Goal: Task Accomplishment & Management: Manage account settings

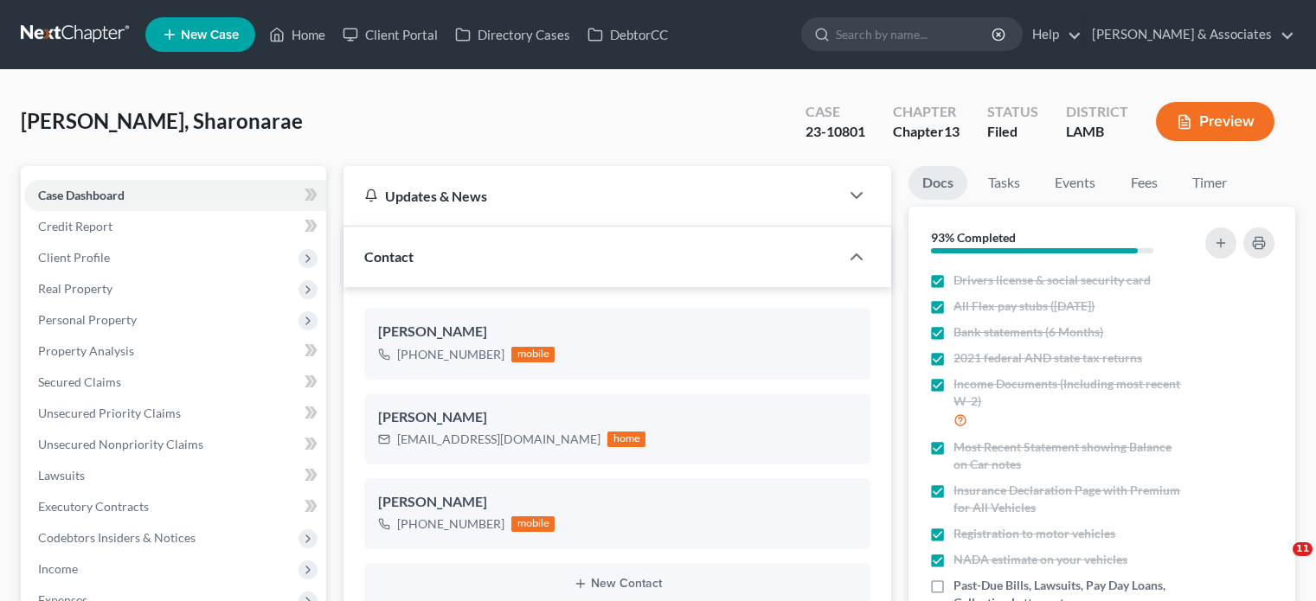
select select "8"
select select "0"
click at [308, 31] on link "Home" at bounding box center [297, 34] width 74 height 31
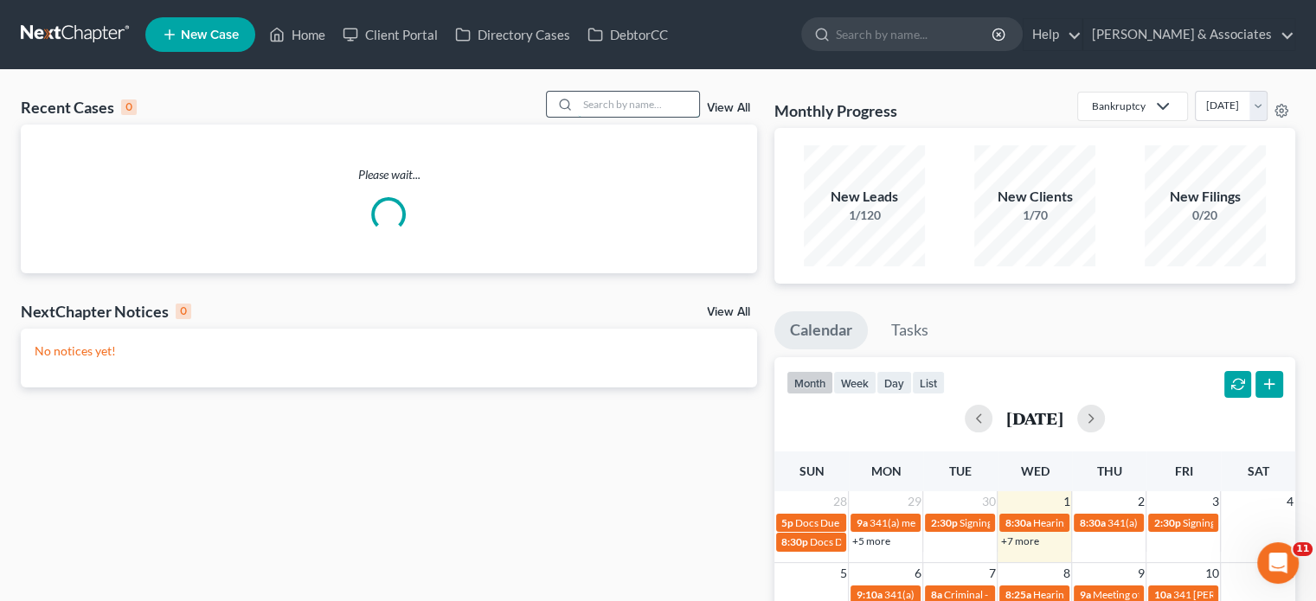
click at [600, 113] on input "search" at bounding box center [638, 104] width 121 height 25
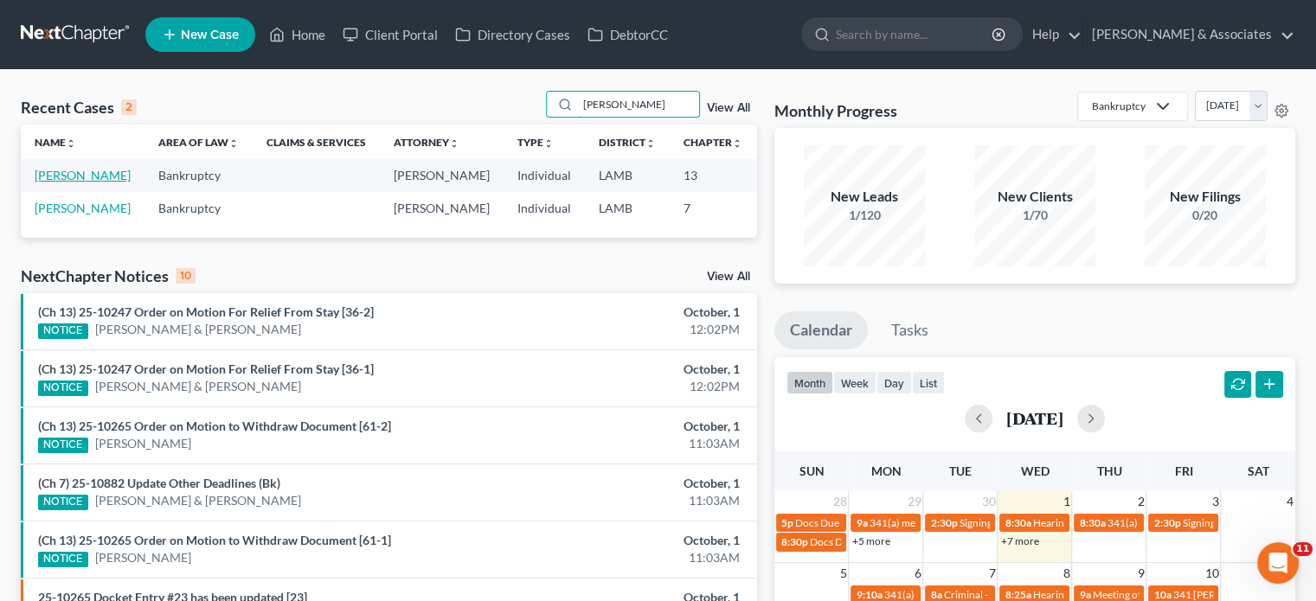
type input "[PERSON_NAME]"
click at [52, 183] on link "[PERSON_NAME]" at bounding box center [83, 175] width 96 height 15
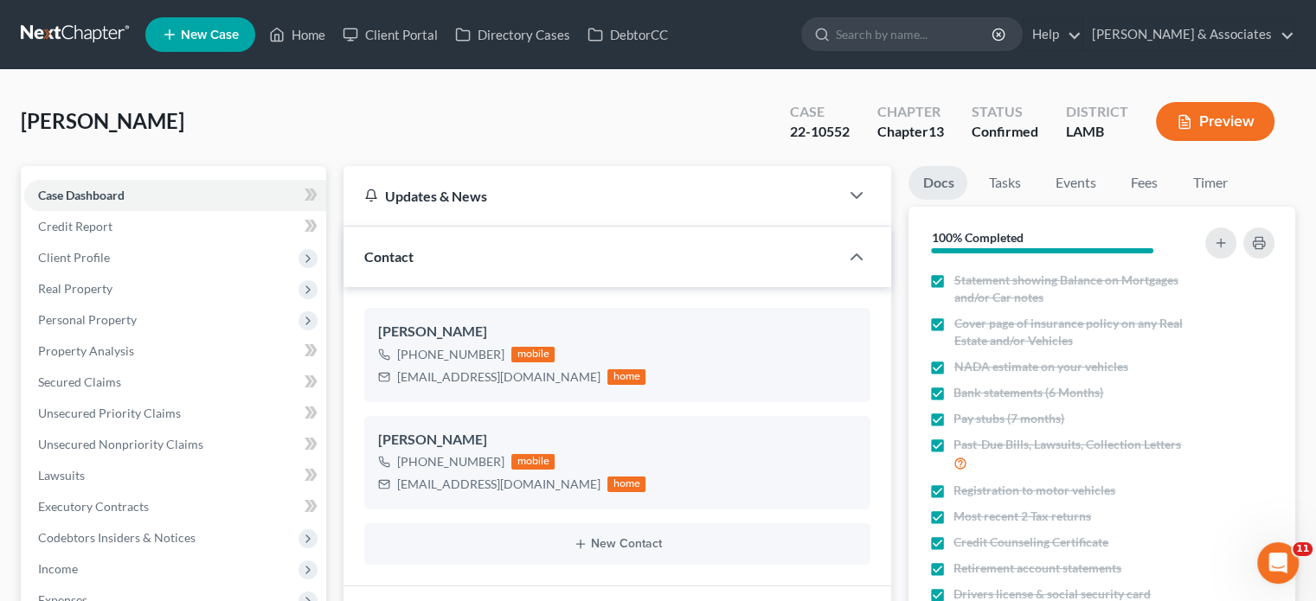
scroll to position [4271, 0]
drag, startPoint x: 1144, startPoint y: 184, endPoint x: 1130, endPoint y: 367, distance: 183.1
click at [1144, 183] on link "Fees" at bounding box center [1143, 183] width 55 height 34
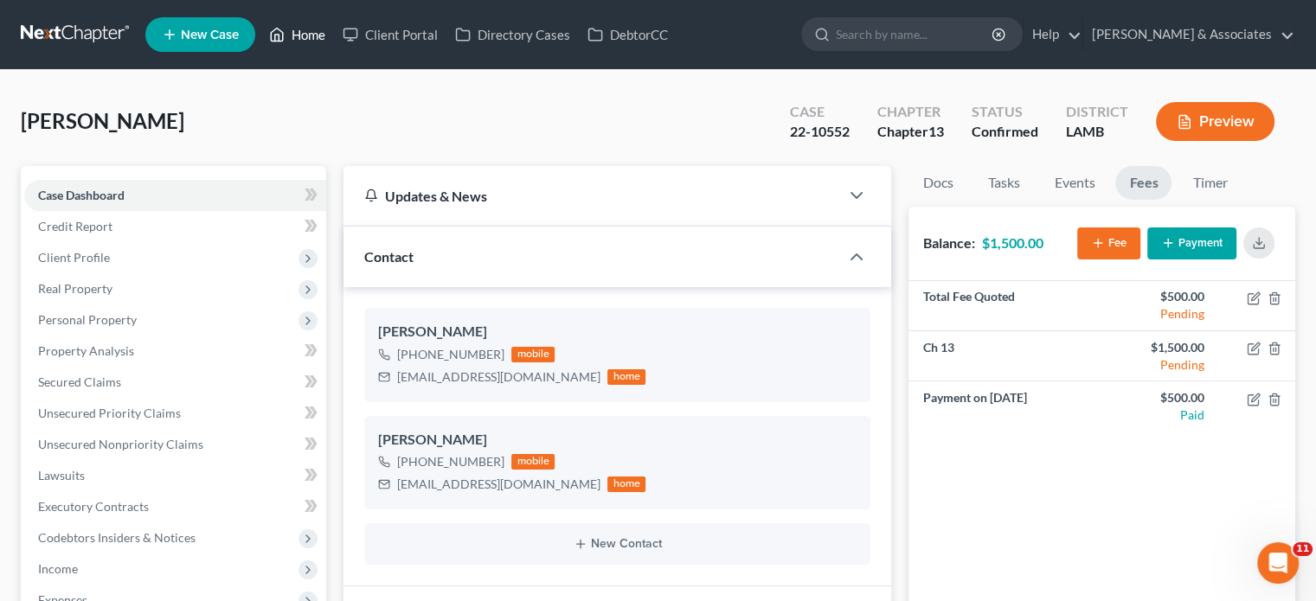
click at [289, 36] on link "Home" at bounding box center [297, 34] width 74 height 31
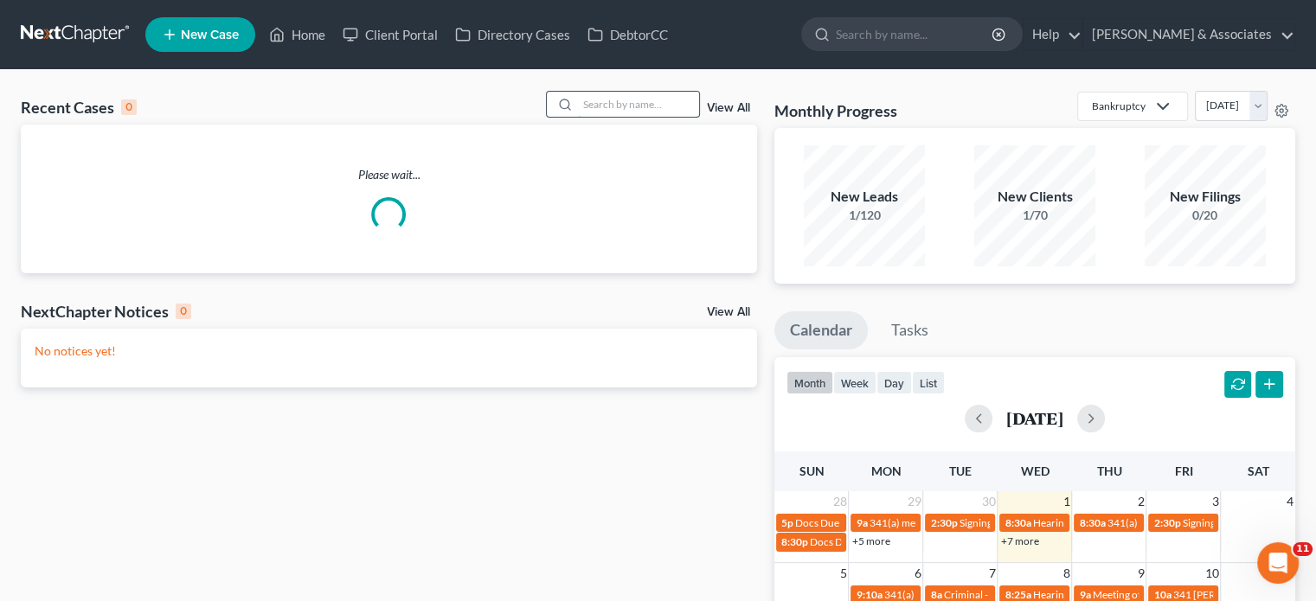
click at [609, 110] on input "search" at bounding box center [638, 104] width 121 height 25
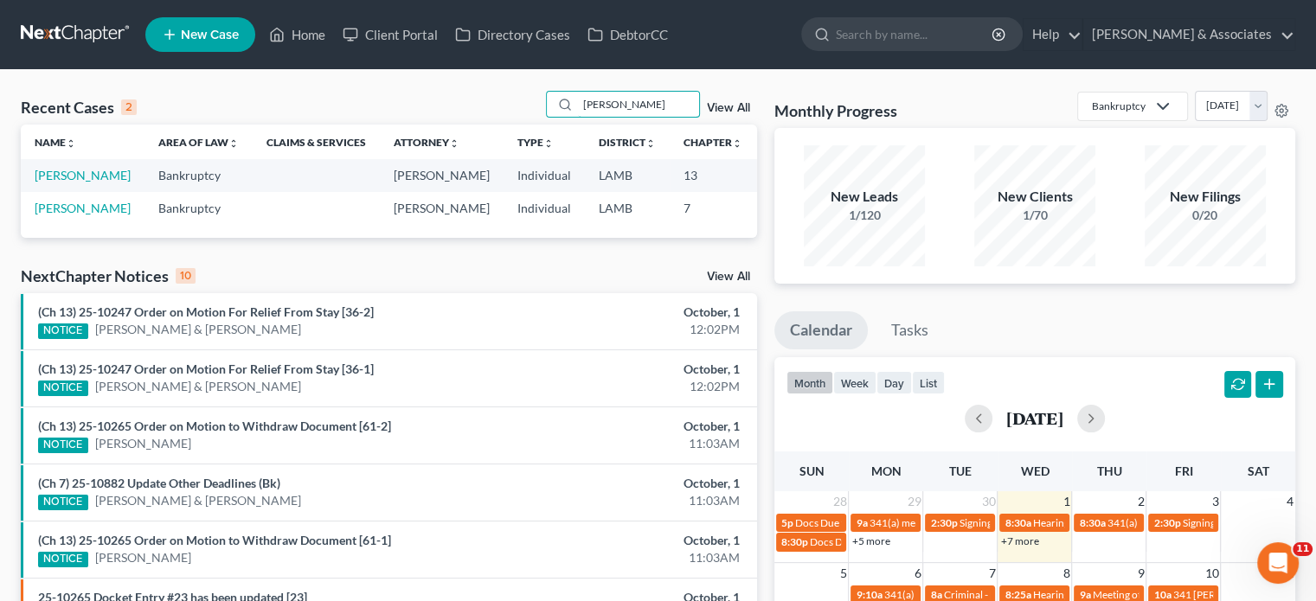
type input "[PERSON_NAME]"
click at [55, 183] on link "[PERSON_NAME]" at bounding box center [83, 175] width 96 height 15
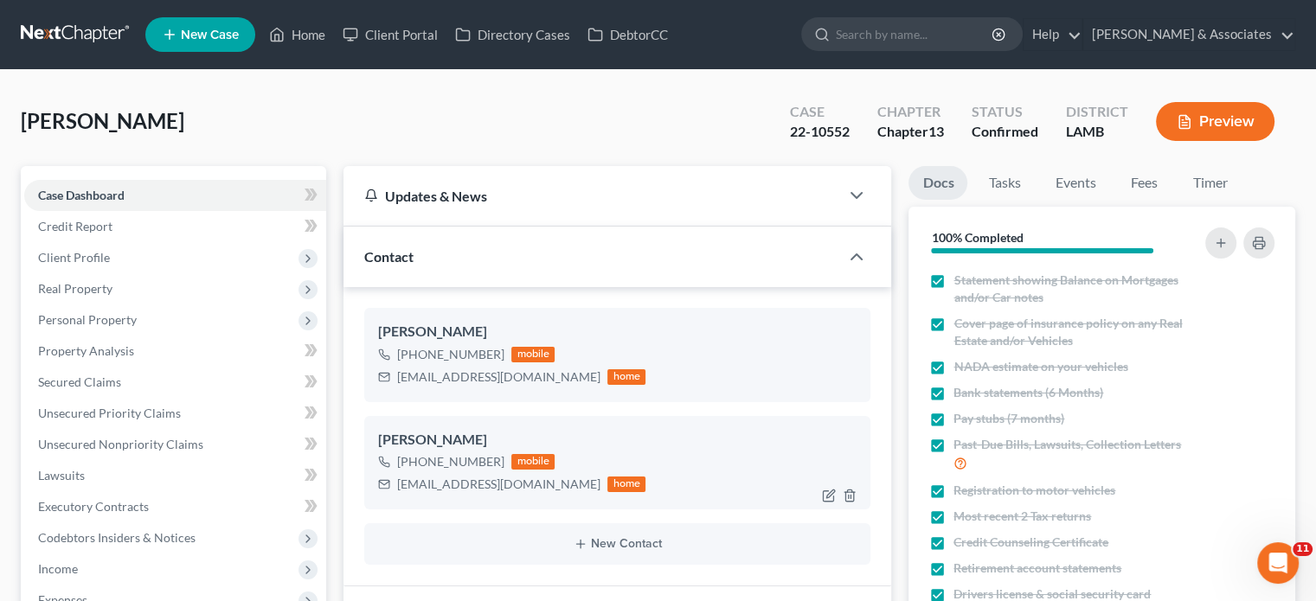
scroll to position [4271, 0]
drag, startPoint x: 395, startPoint y: 486, endPoint x: 540, endPoint y: 494, distance: 145.6
click at [540, 494] on div "[EMAIL_ADDRESS][DOMAIN_NAME] home" at bounding box center [511, 484] width 267 height 22
copy div "[EMAIL_ADDRESS][DOMAIN_NAME]"
click at [1133, 176] on link "Fees" at bounding box center [1143, 183] width 55 height 34
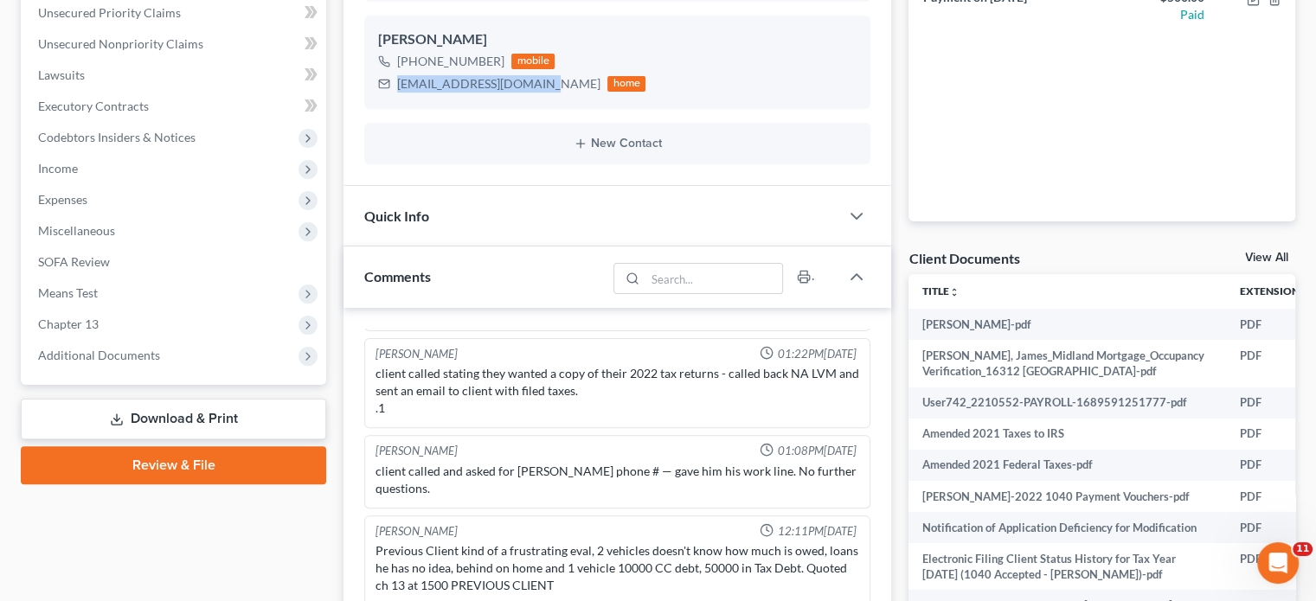
scroll to position [519, 0]
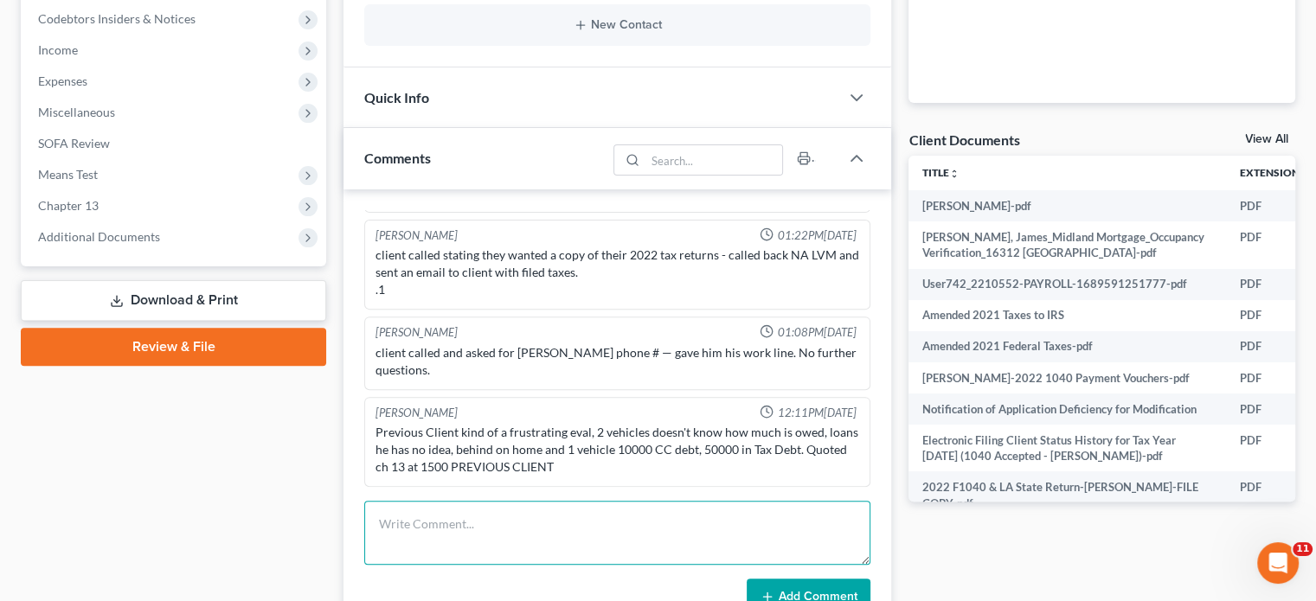
click at [538, 526] on textarea at bounding box center [617, 533] width 506 height 64
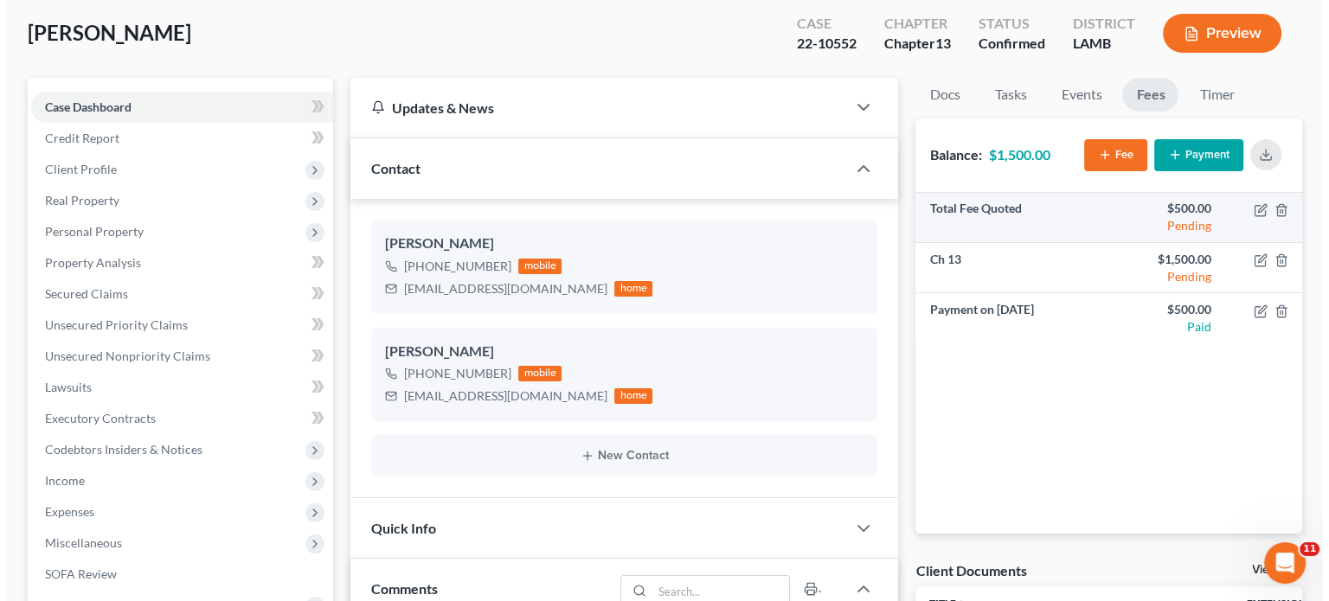
scroll to position [87, 0]
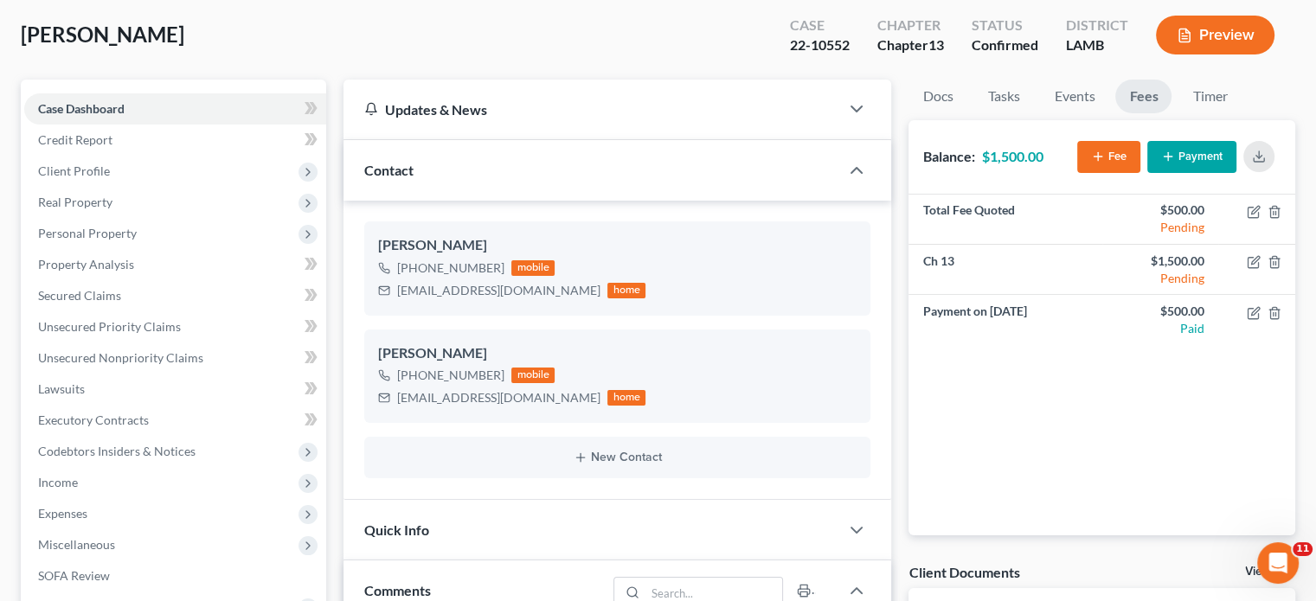
type textarea "Pd $750"
click at [1191, 160] on button "Payment" at bounding box center [1191, 157] width 89 height 32
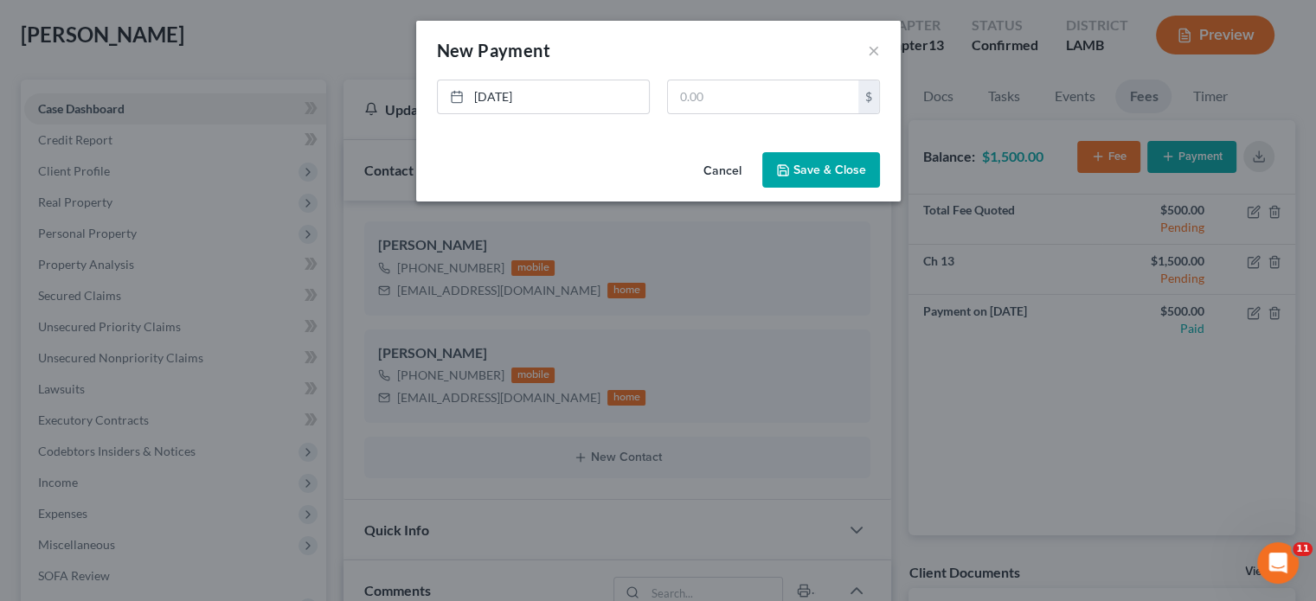
scroll to position [4254, 0]
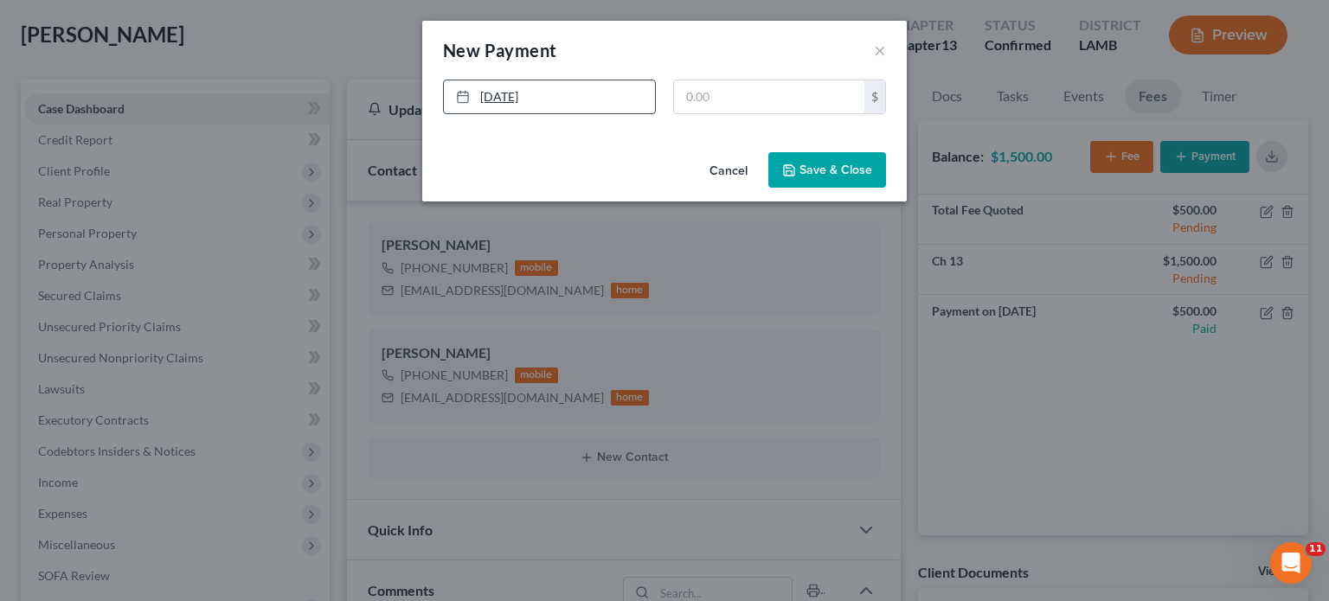
click at [584, 103] on link "[DATE]" at bounding box center [549, 96] width 211 height 33
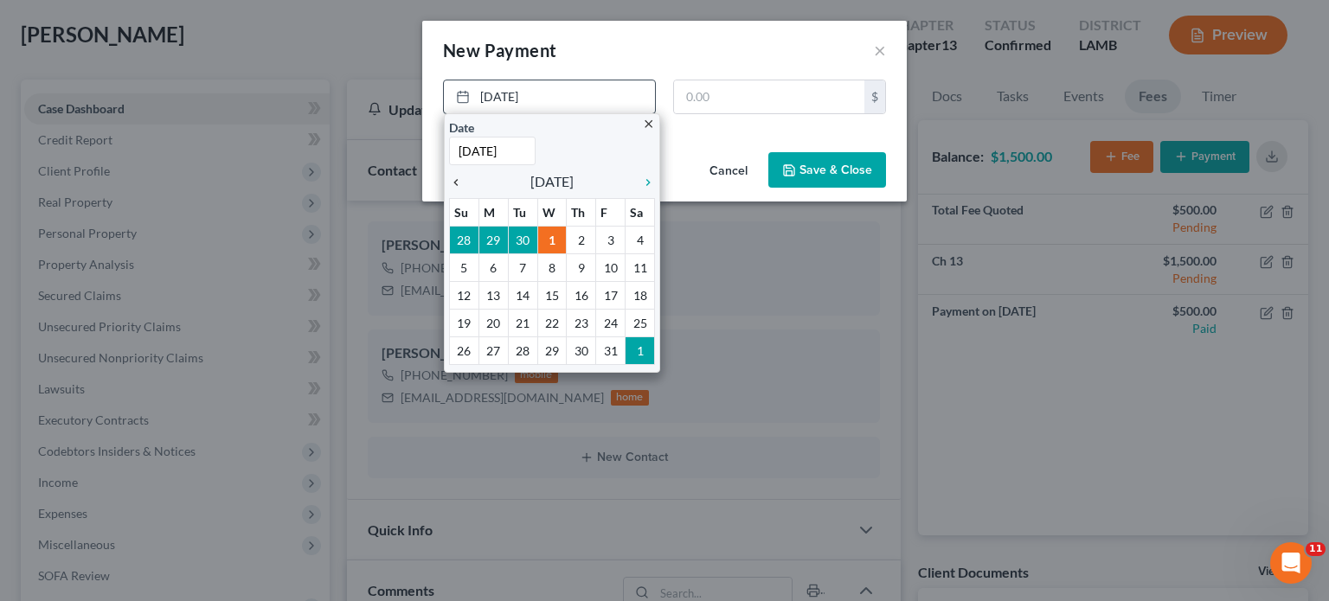
click at [456, 183] on icon "chevron_left" at bounding box center [460, 183] width 22 height 14
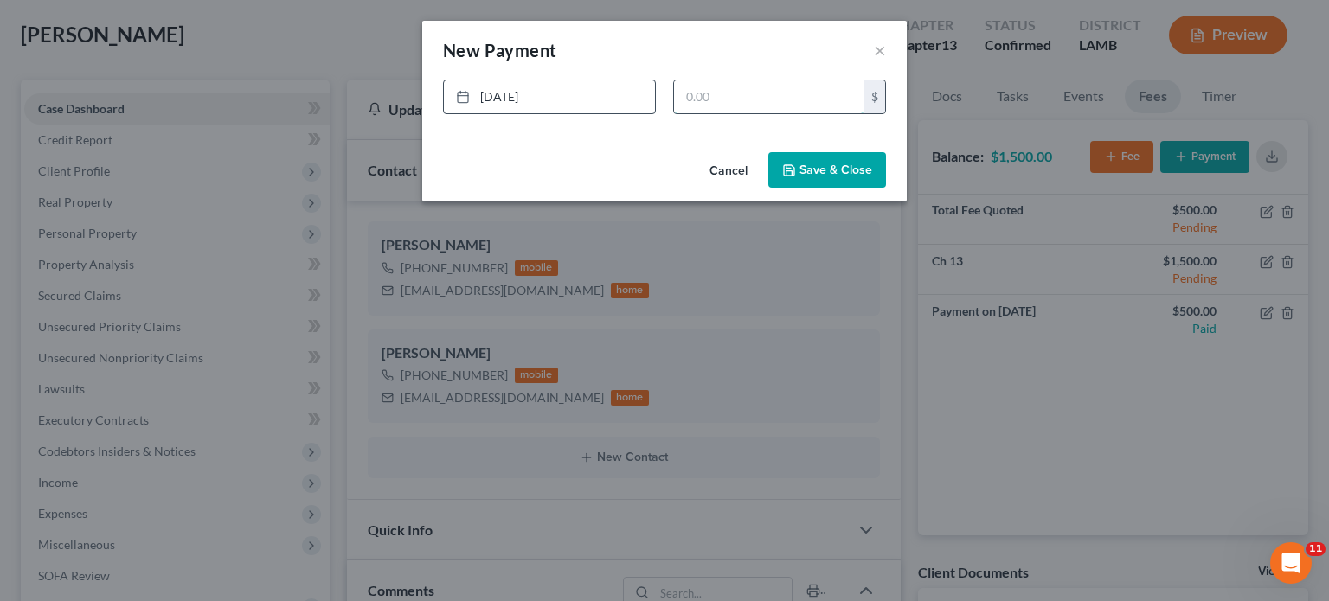
click at [736, 100] on input "text" at bounding box center [769, 96] width 190 height 33
type input "750.00"
click at [819, 164] on button "Save & Close" at bounding box center [827, 170] width 118 height 36
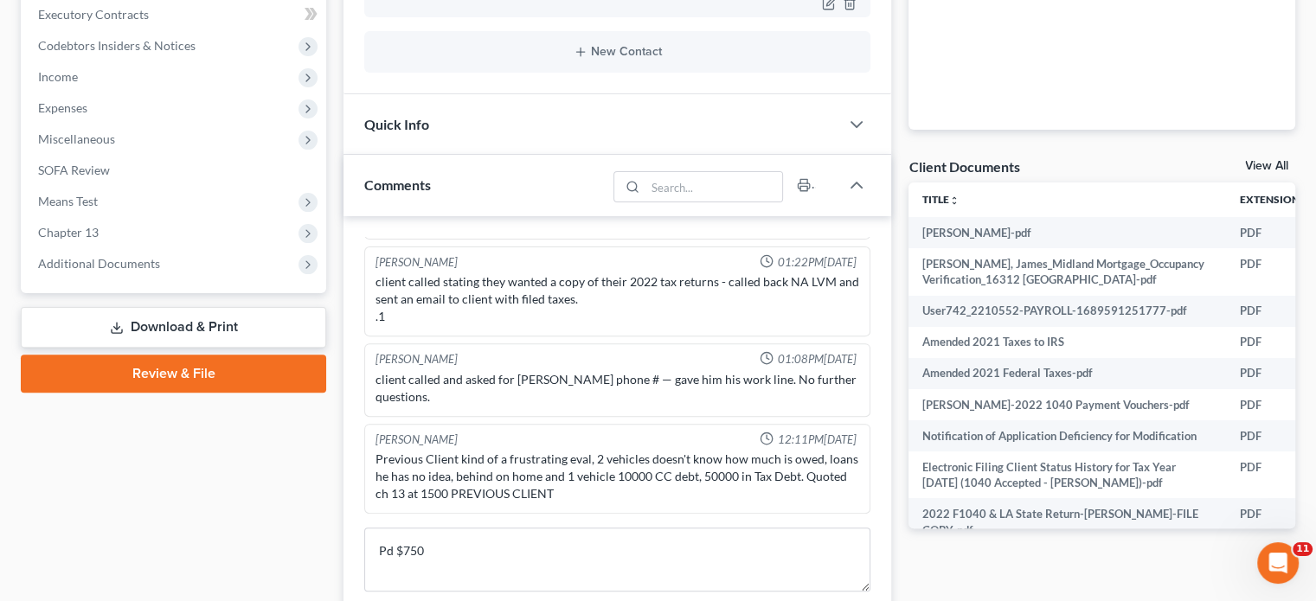
scroll to position [519, 0]
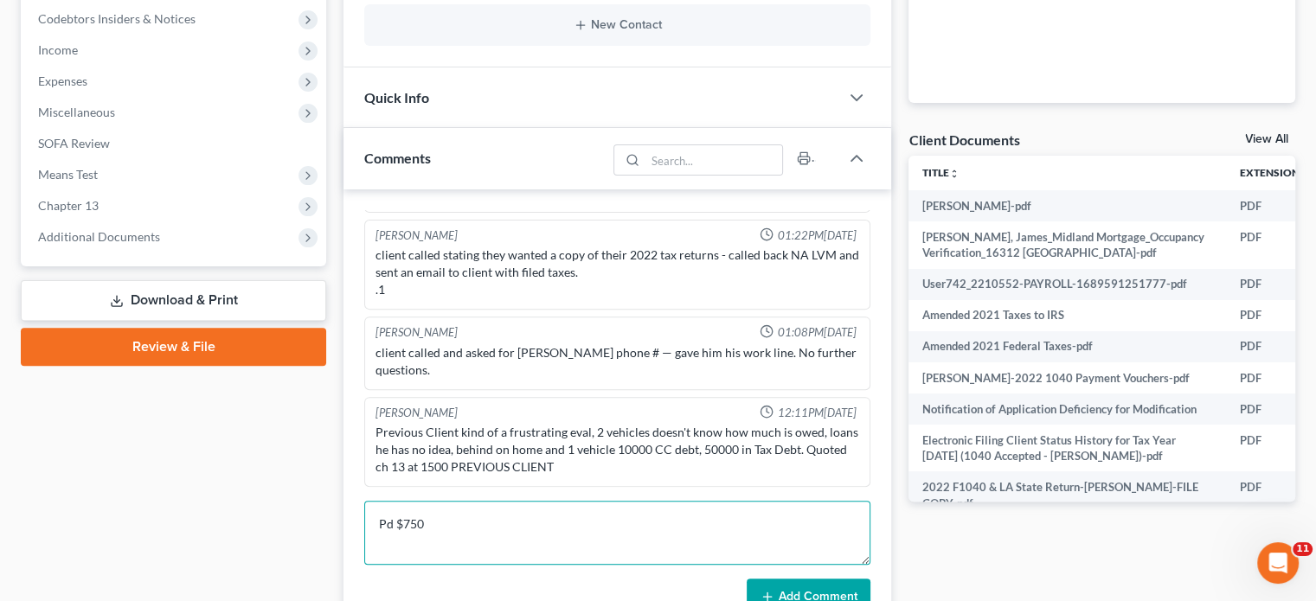
click at [464, 532] on textarea "Pd $750" at bounding box center [617, 533] width 506 height 64
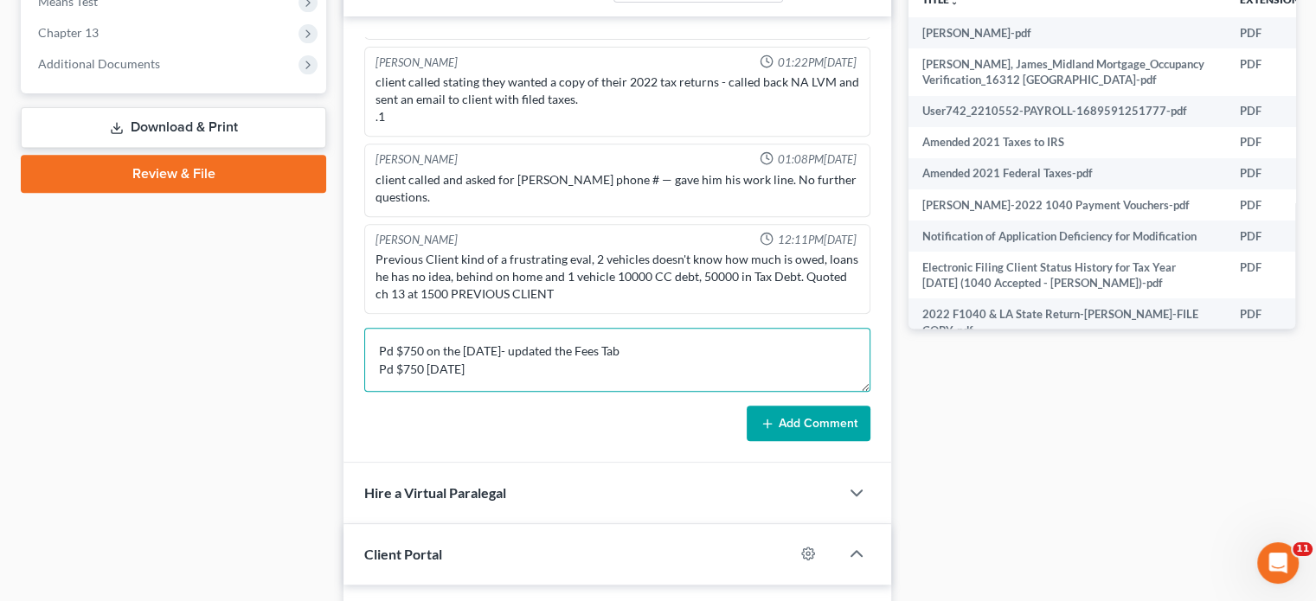
scroll to position [3, 0]
type textarea "Pd $750 on the [DATE]- updated the Fees Tab Pd $750 [DATE] PIF"
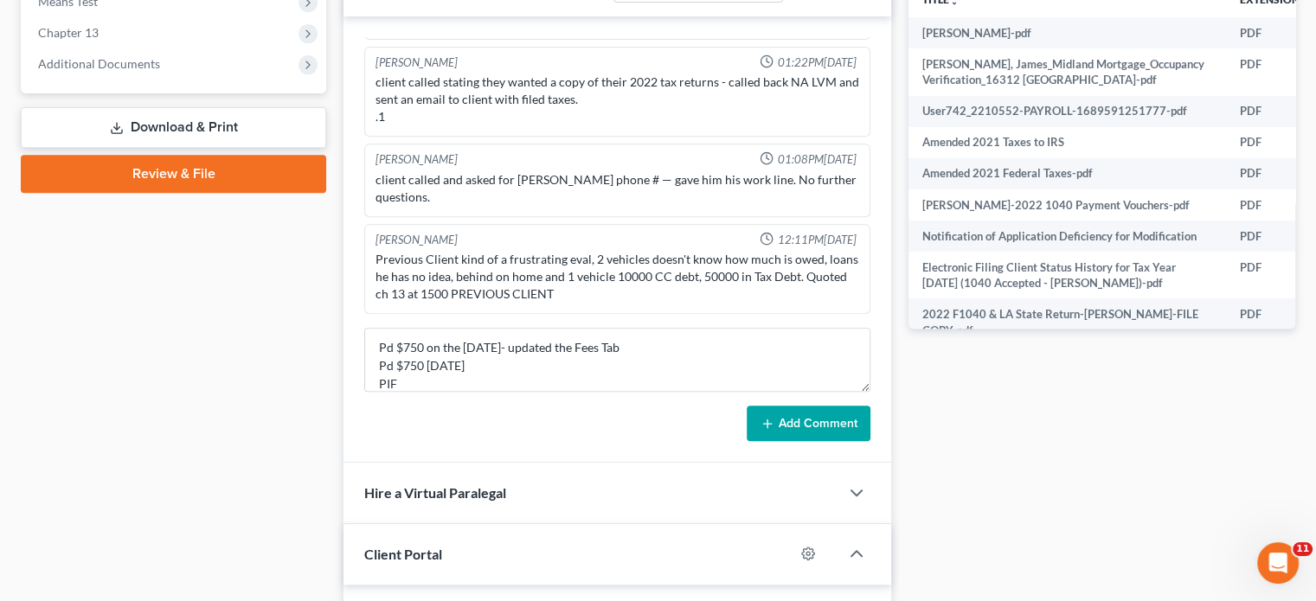
click at [800, 414] on button "Add Comment" at bounding box center [809, 424] width 124 height 36
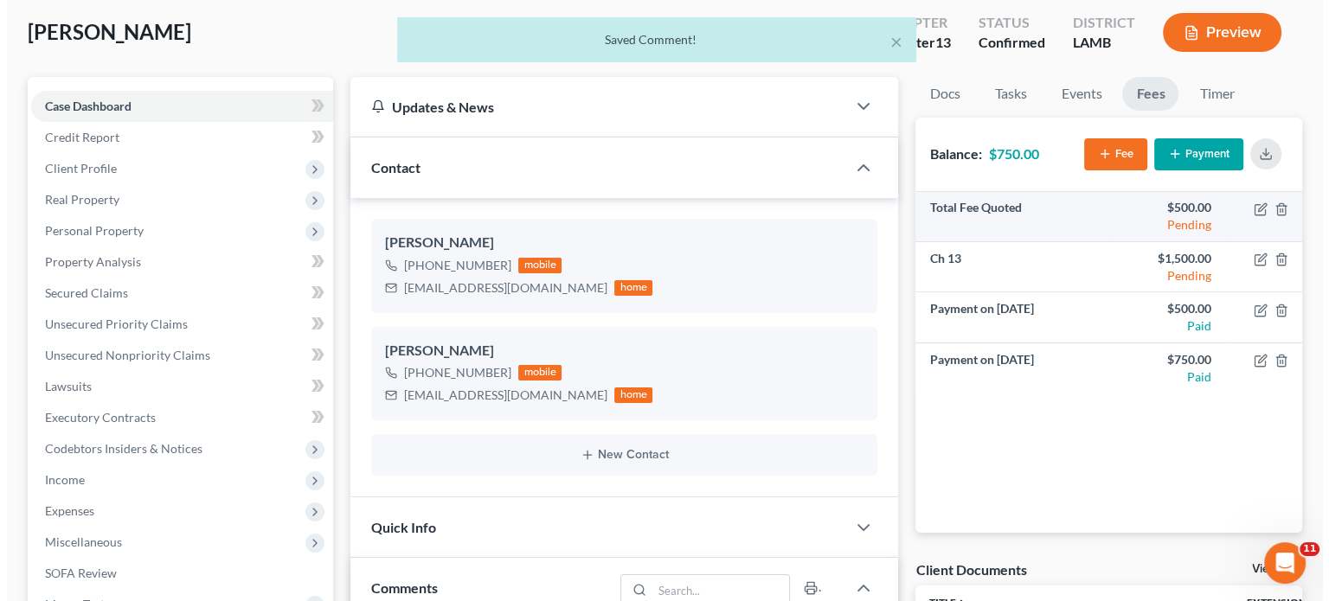
scroll to position [87, 0]
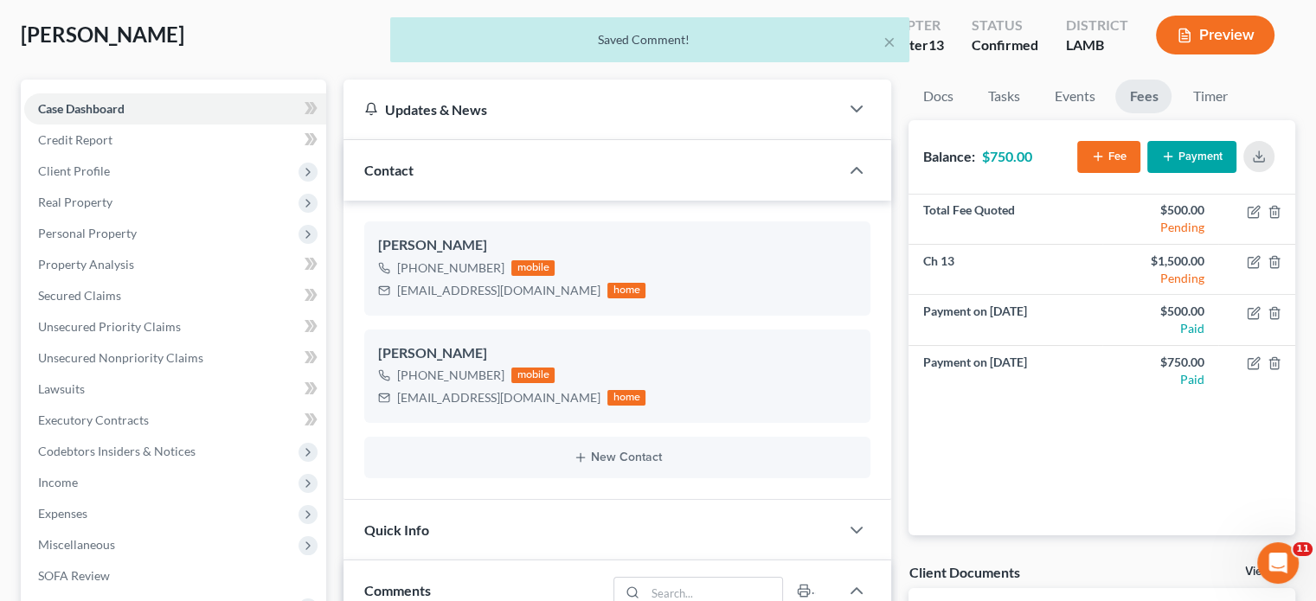
click at [1200, 162] on button "Payment" at bounding box center [1191, 157] width 89 height 32
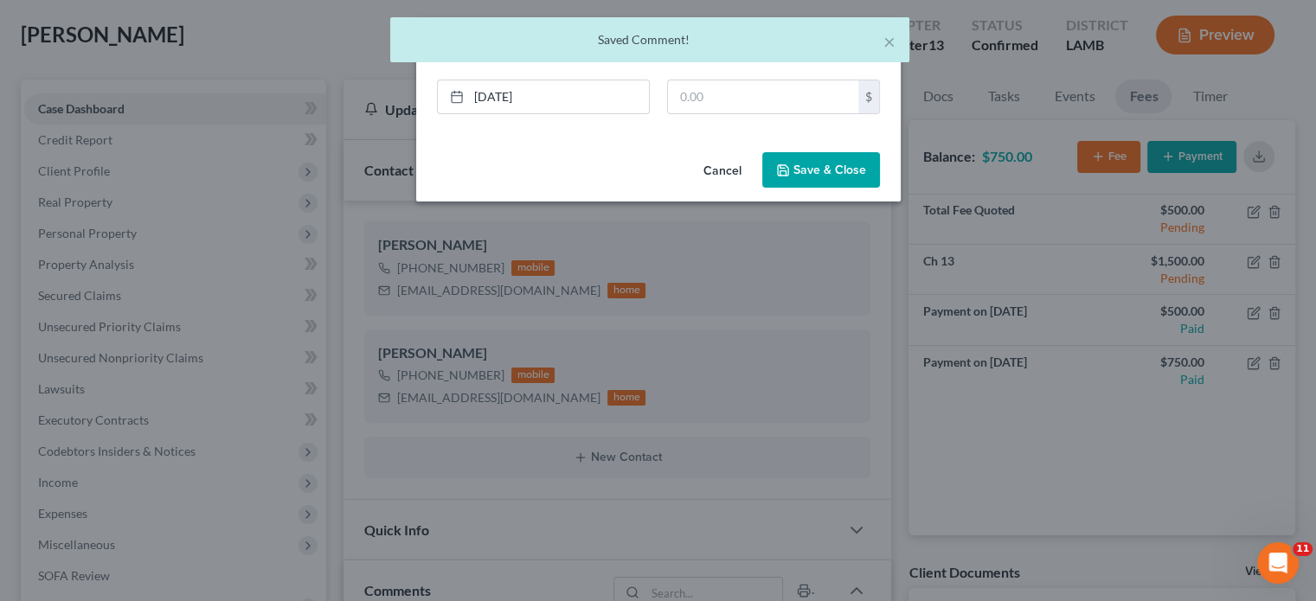
scroll to position [4254, 0]
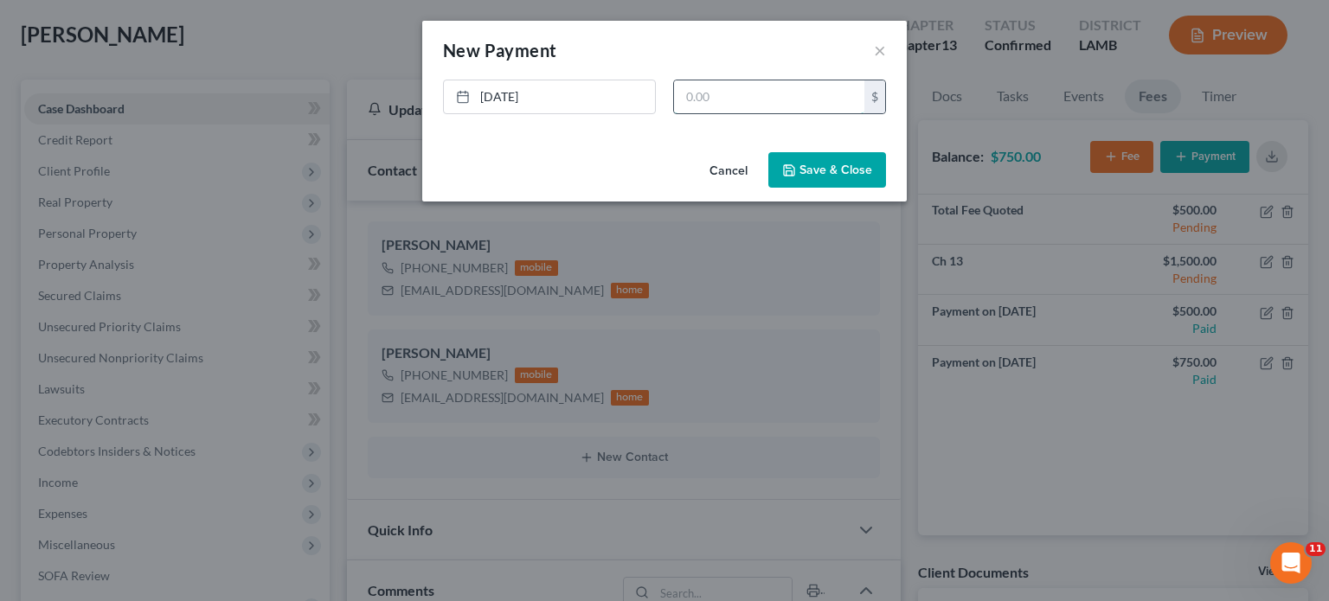
click at [762, 99] on input "text" at bounding box center [769, 96] width 190 height 33
type input "750.00"
click at [832, 164] on button "Save & Close" at bounding box center [827, 170] width 118 height 36
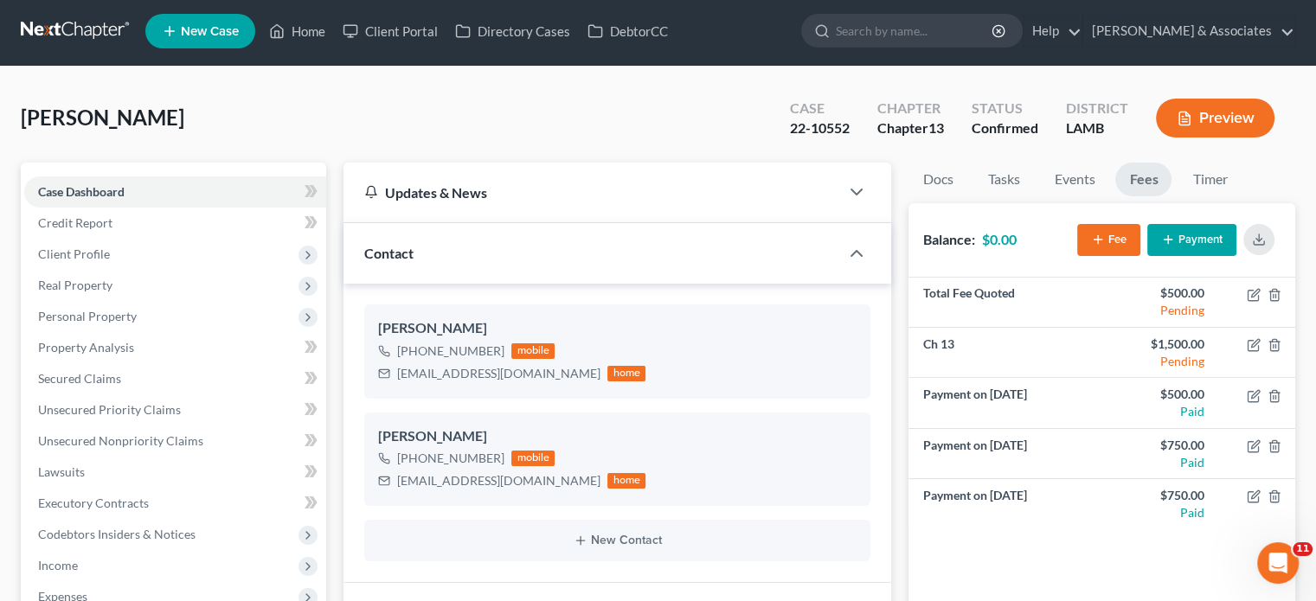
scroll to position [0, 0]
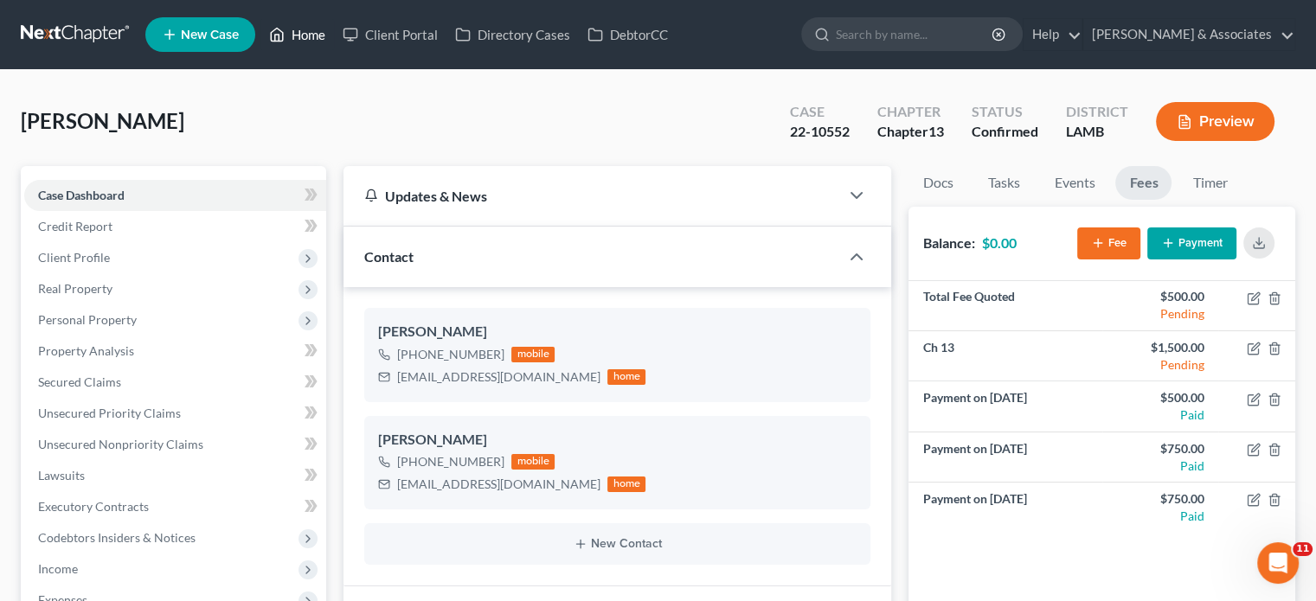
drag, startPoint x: 296, startPoint y: 39, endPoint x: 684, endPoint y: 136, distance: 400.4
click at [296, 39] on link "Home" at bounding box center [297, 34] width 74 height 31
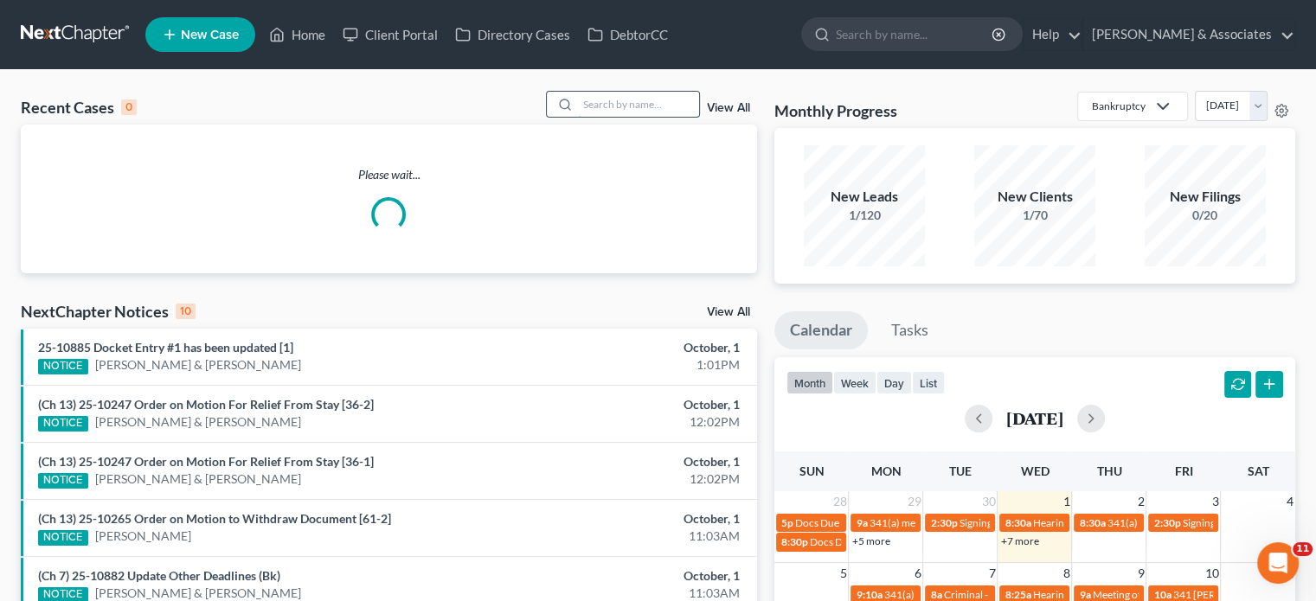
click at [647, 100] on input "search" at bounding box center [638, 104] width 121 height 25
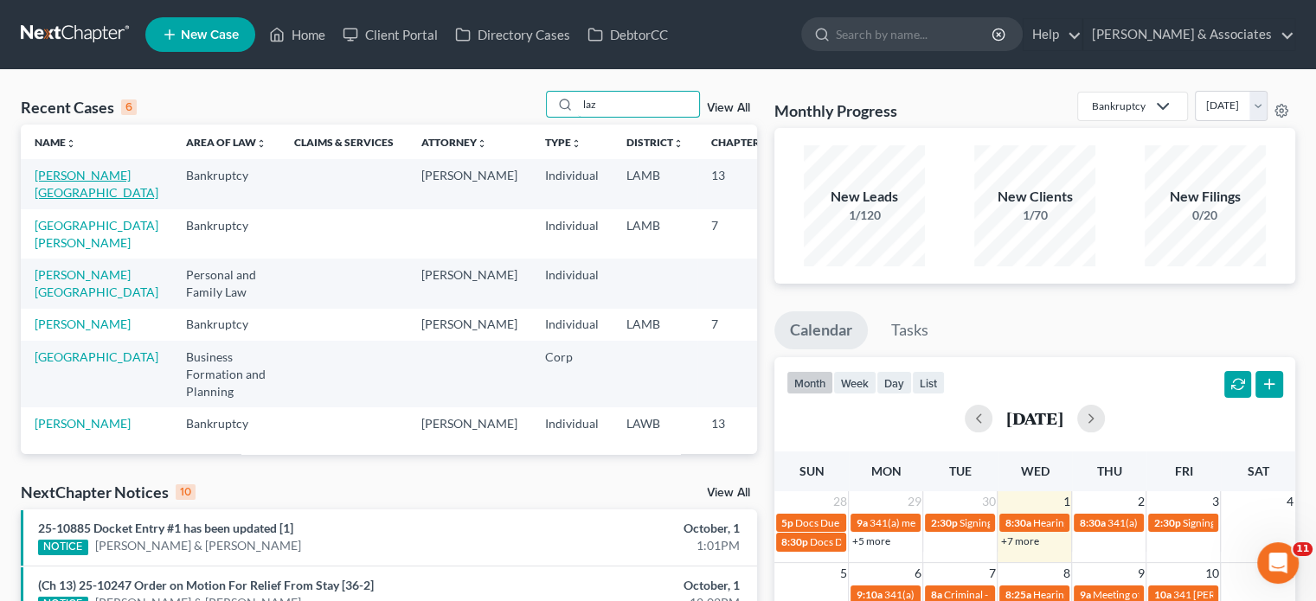
type input "laz"
click at [48, 199] on link "[PERSON_NAME][GEOGRAPHIC_DATA]" at bounding box center [97, 184] width 124 height 32
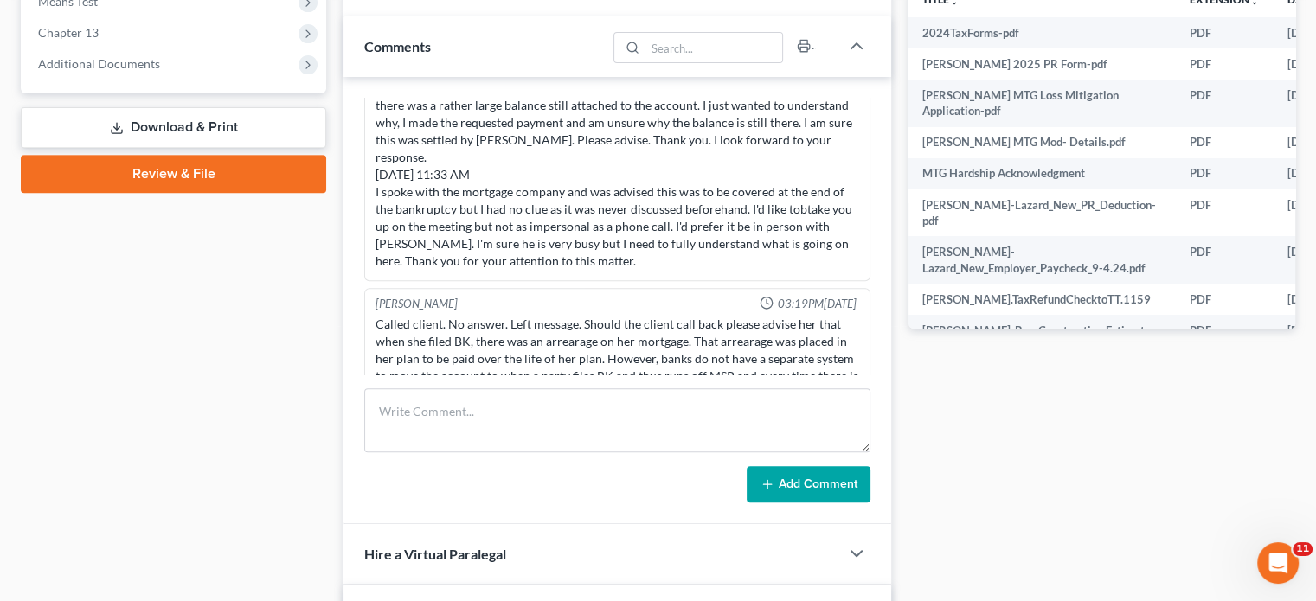
scroll to position [8383, 0]
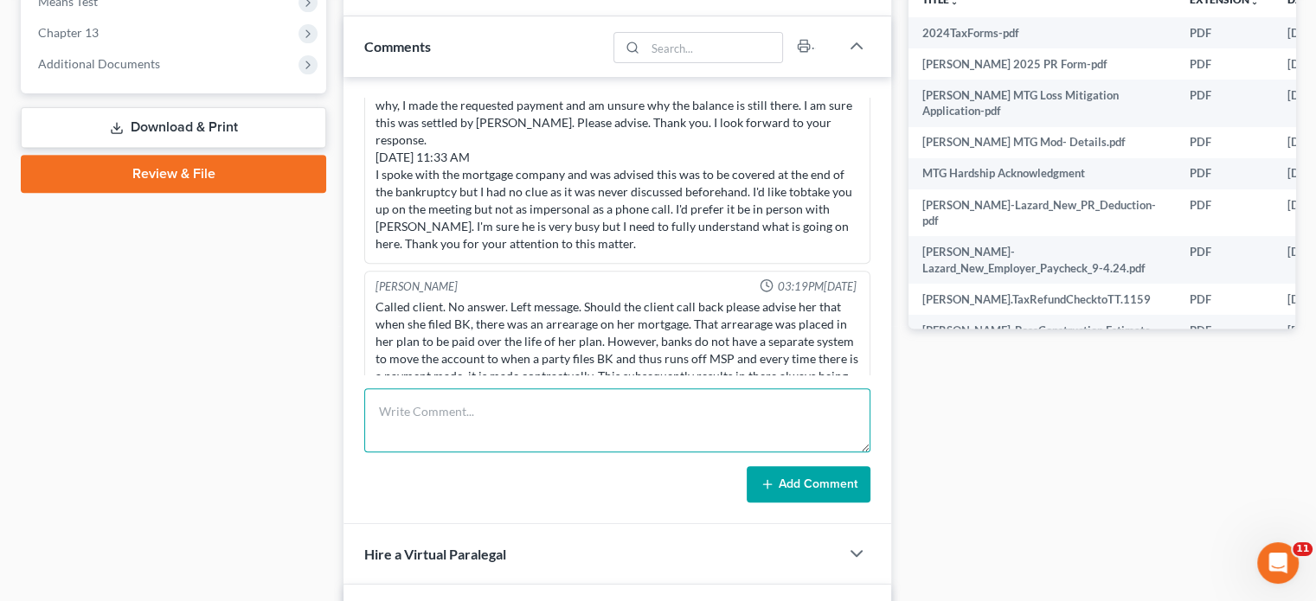
click at [446, 445] on textarea at bounding box center [617, 421] width 506 height 64
click at [491, 424] on textarea at bounding box center [617, 421] width 506 height 64
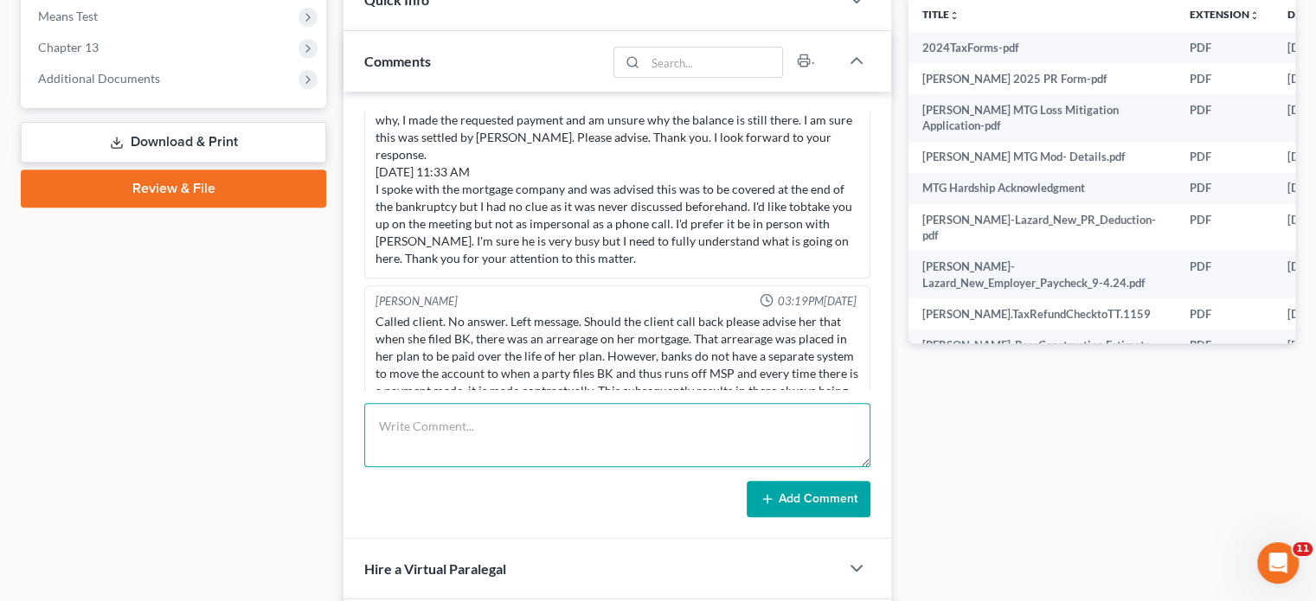
scroll to position [692, 0]
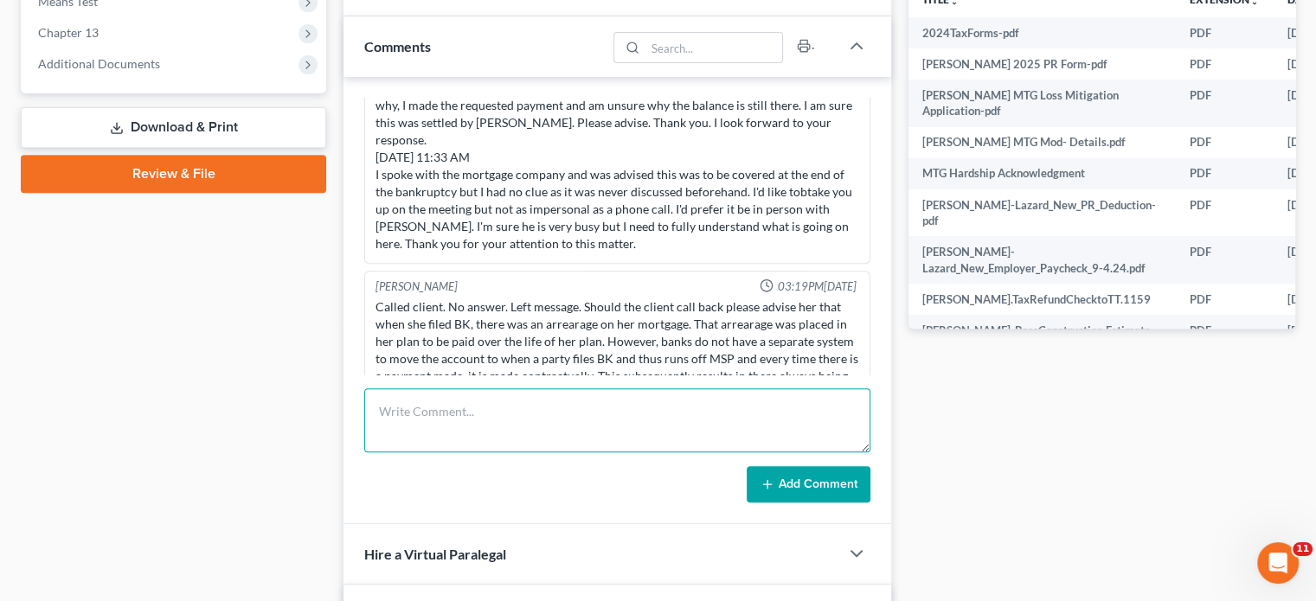
drag, startPoint x: 394, startPoint y: 424, endPoint x: 191, endPoint y: 394, distance: 204.7
click at [394, 424] on textarea at bounding box center [617, 421] width 506 height 64
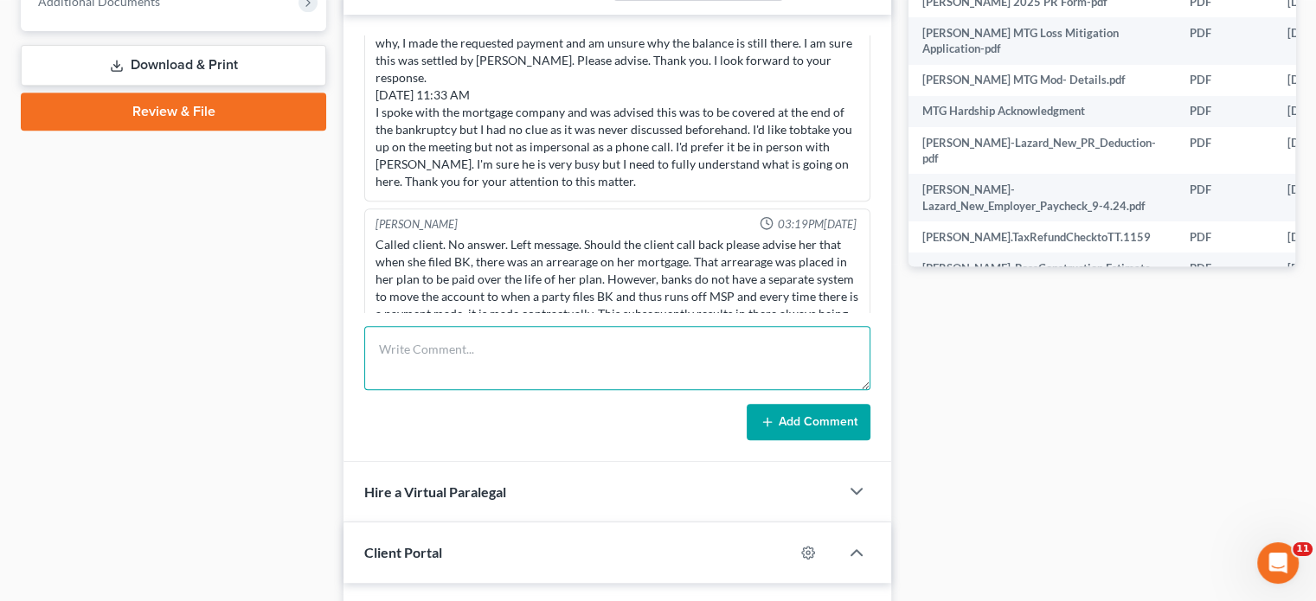
scroll to position [779, 0]
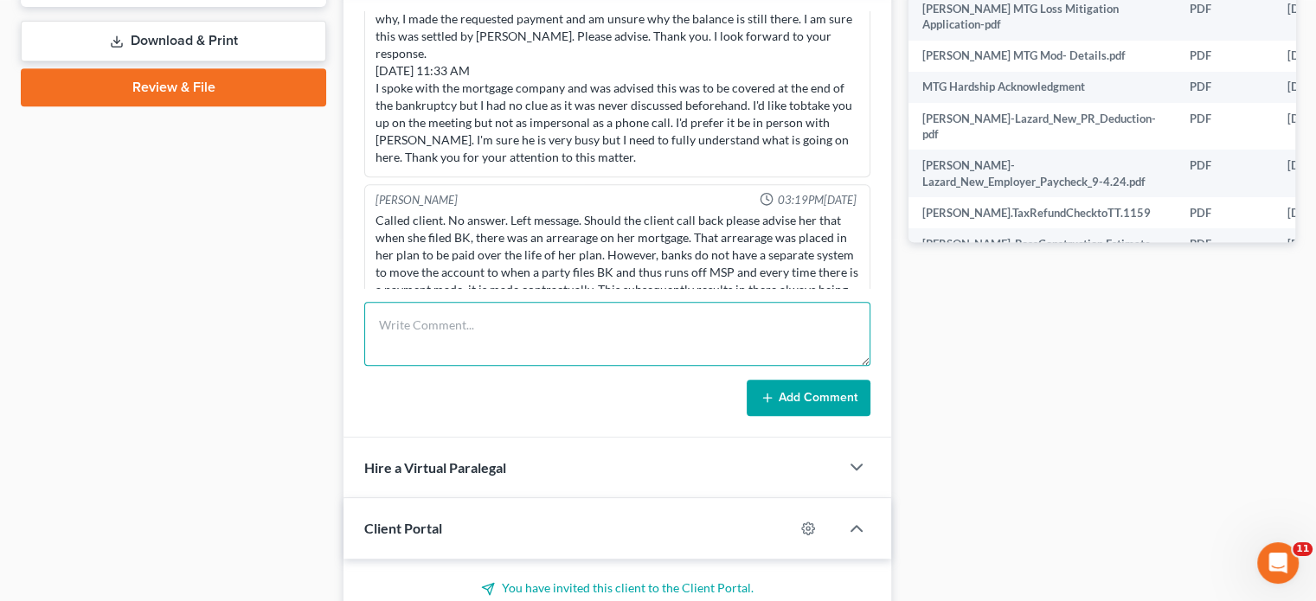
click at [425, 322] on textarea at bounding box center [617, 334] width 506 height 64
click at [189, 274] on div "Case Dashboard Payments Invoices Payments Payments Credit Report Client Profile" at bounding box center [173, 281] width 323 height 1789
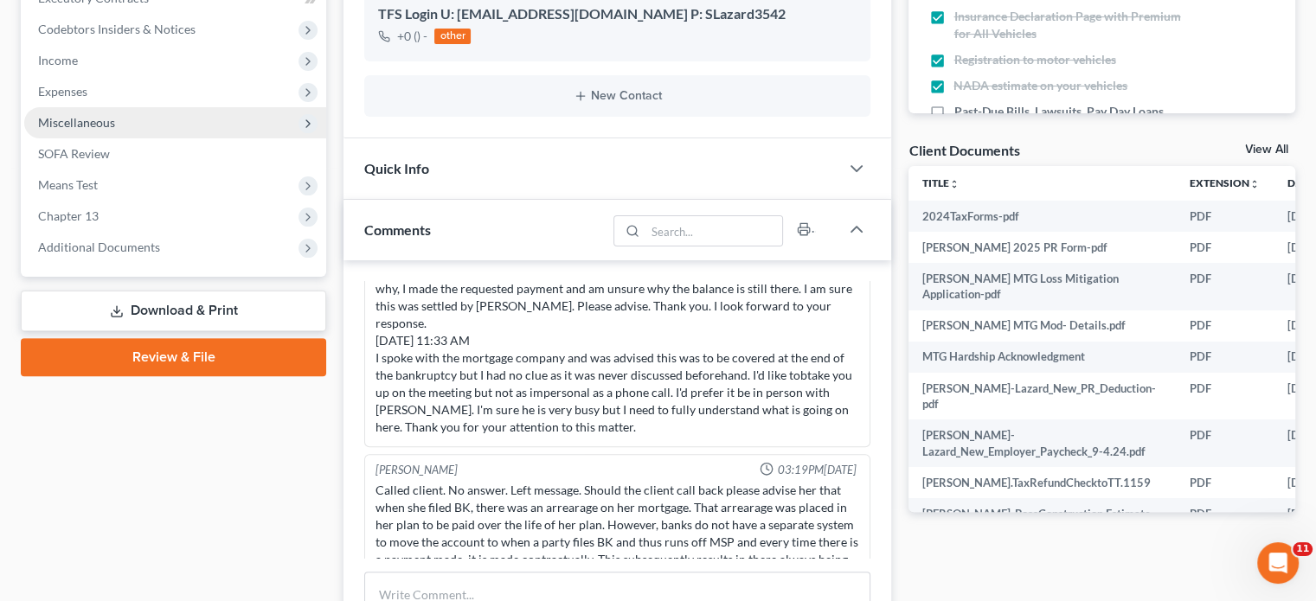
scroll to position [692, 0]
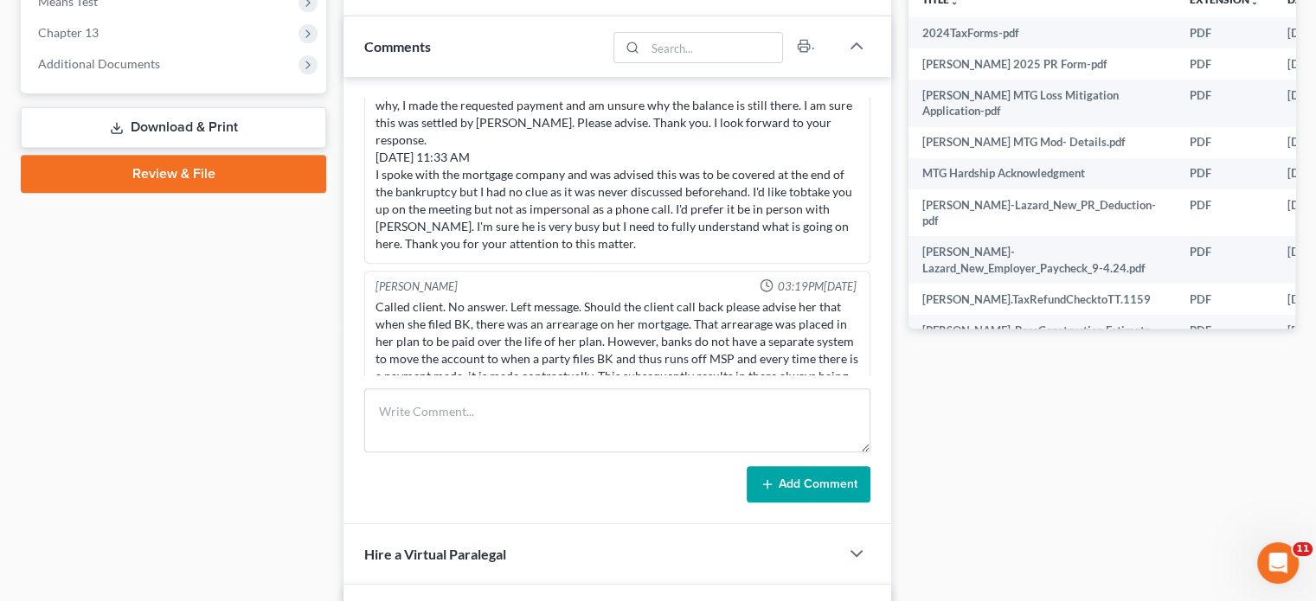
drag, startPoint x: 217, startPoint y: 351, endPoint x: 223, endPoint y: 338, distance: 14.3
click at [217, 351] on div "Case Dashboard Payments Invoices Payments Payments Credit Report Client Profile" at bounding box center [173, 368] width 323 height 1789
click at [437, 404] on textarea at bounding box center [617, 421] width 506 height 64
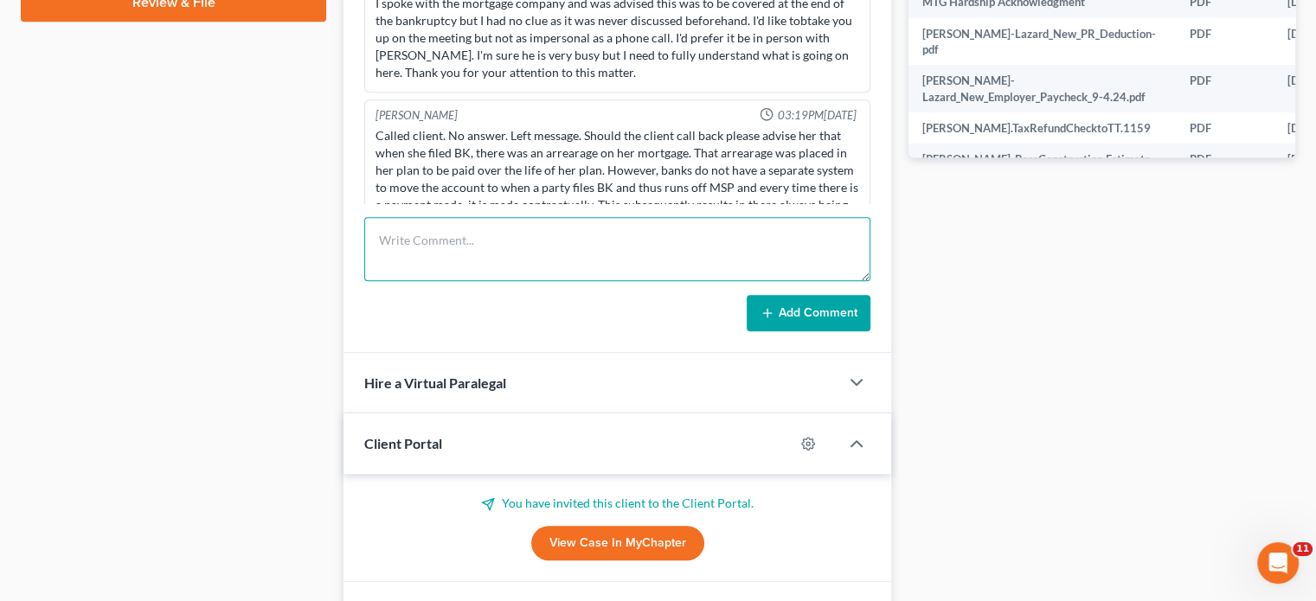
scroll to position [865, 0]
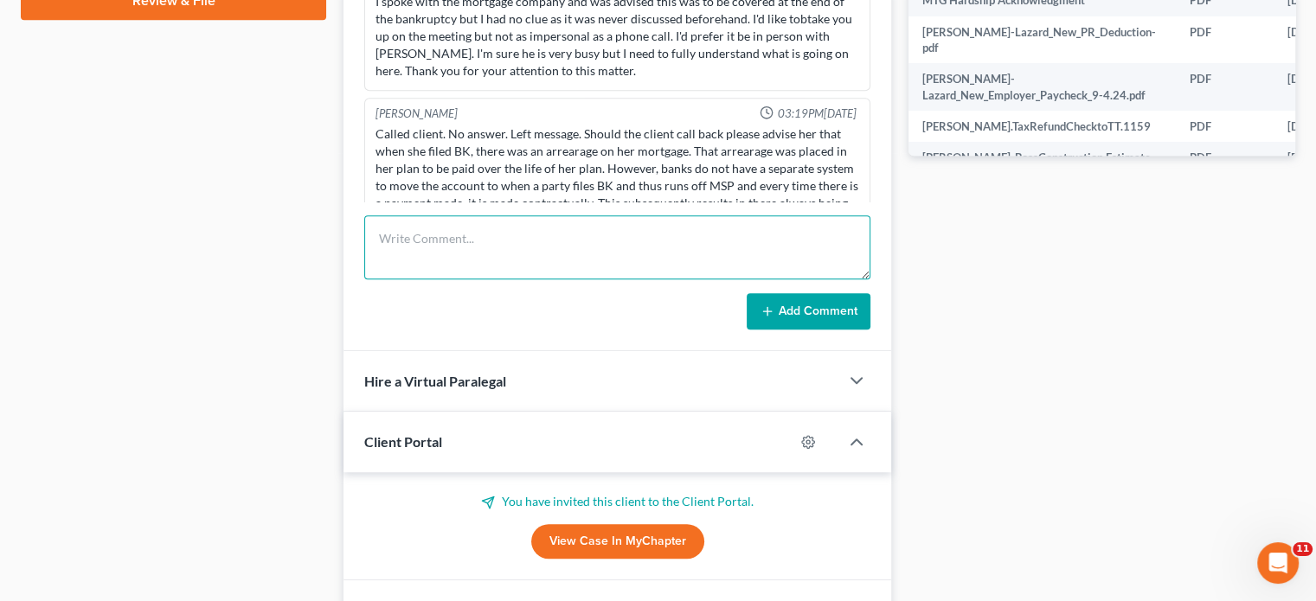
click at [429, 245] on textarea at bounding box center [617, 247] width 506 height 64
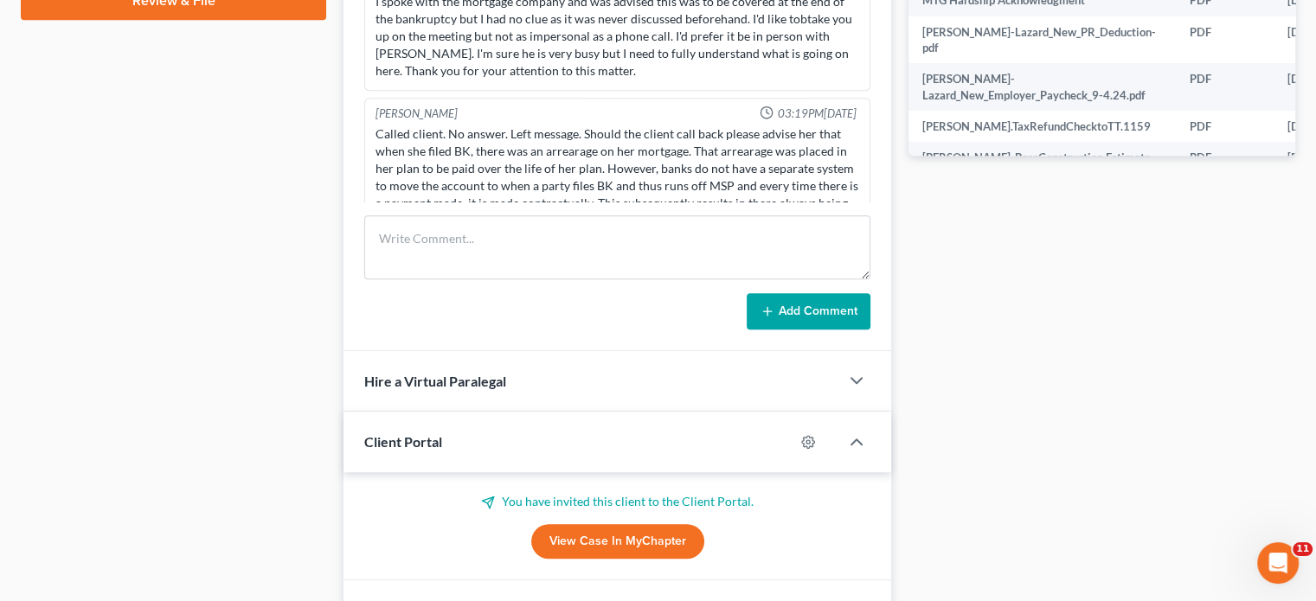
click at [189, 261] on div "Case Dashboard Payments Invoices Payments Payments Credit Report Client Profile" at bounding box center [173, 195] width 323 height 1789
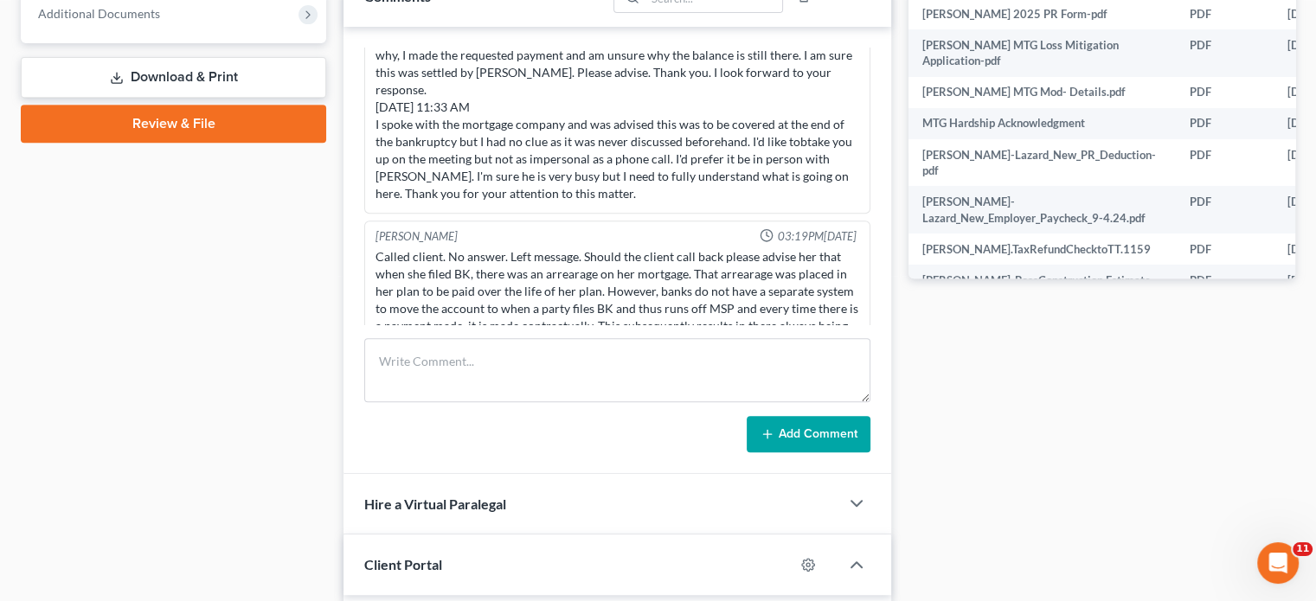
scroll to position [779, 0]
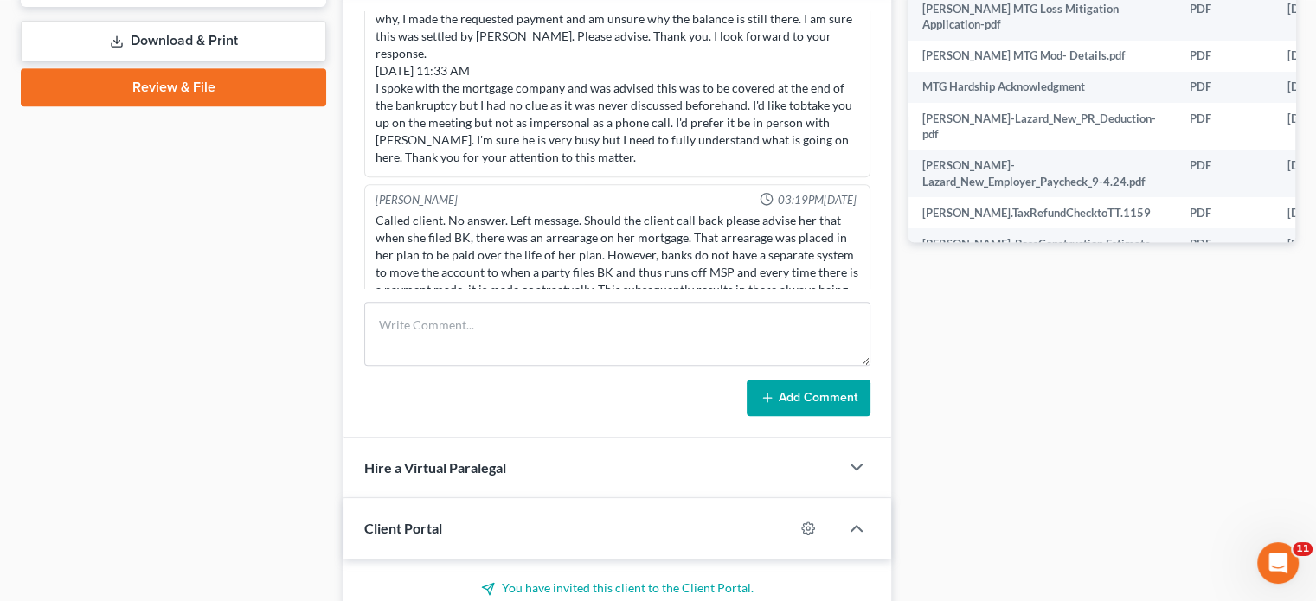
click at [285, 290] on div "Case Dashboard Payments Invoices Payments Payments Credit Report Client Profile" at bounding box center [173, 281] width 323 height 1789
click at [218, 234] on div "Case Dashboard Payments Invoices Payments Payments Credit Report Client Profile" at bounding box center [173, 281] width 323 height 1789
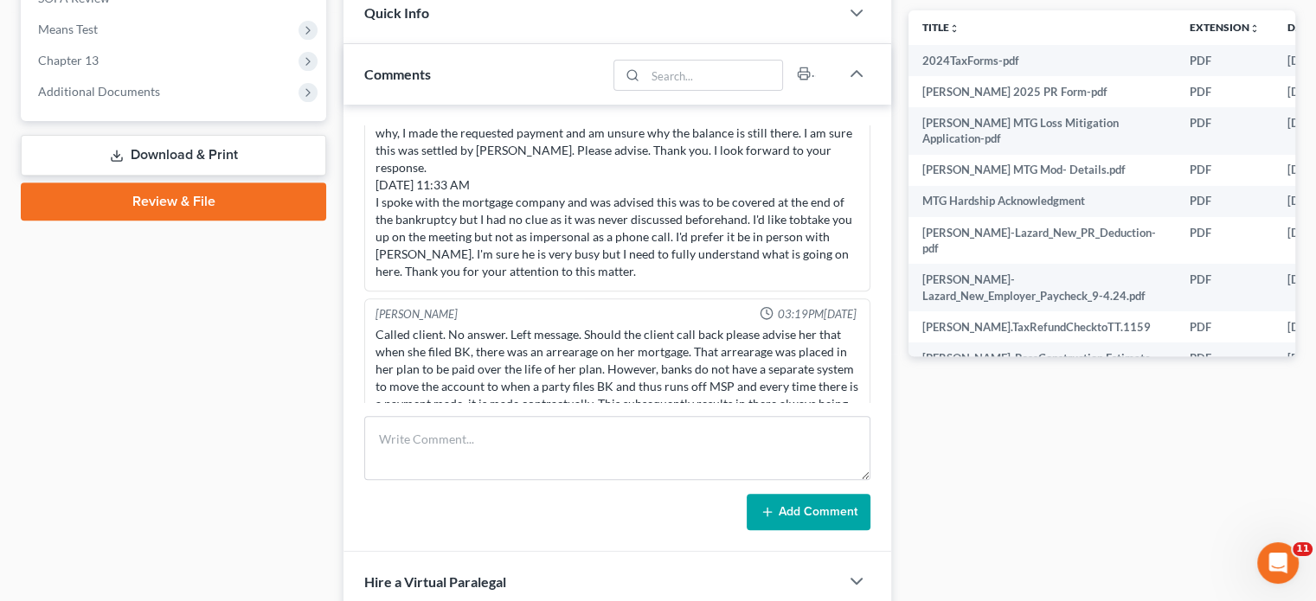
scroll to position [692, 0]
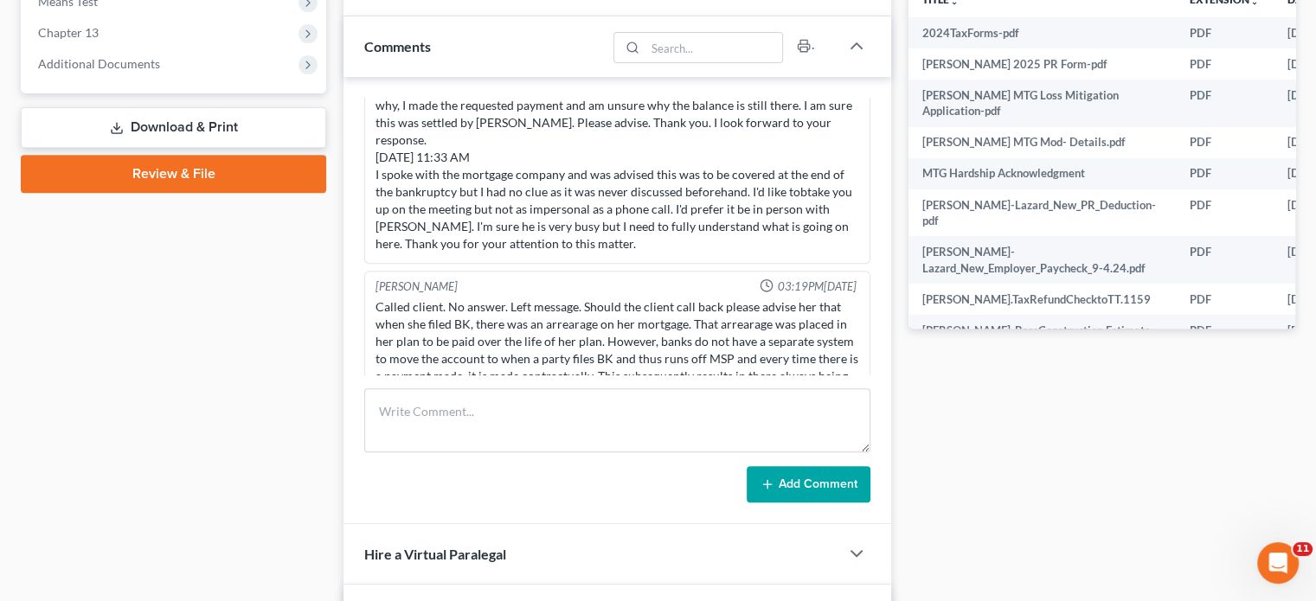
drag, startPoint x: 142, startPoint y: 282, endPoint x: 363, endPoint y: 342, distance: 228.6
click at [145, 282] on div "Case Dashboard Payments Invoices Payments Payments Credit Report Client Profile" at bounding box center [173, 368] width 323 height 1789
drag, startPoint x: 385, startPoint y: 428, endPoint x: 691, endPoint y: 356, distance: 314.0
click at [385, 428] on textarea at bounding box center [617, 421] width 506 height 64
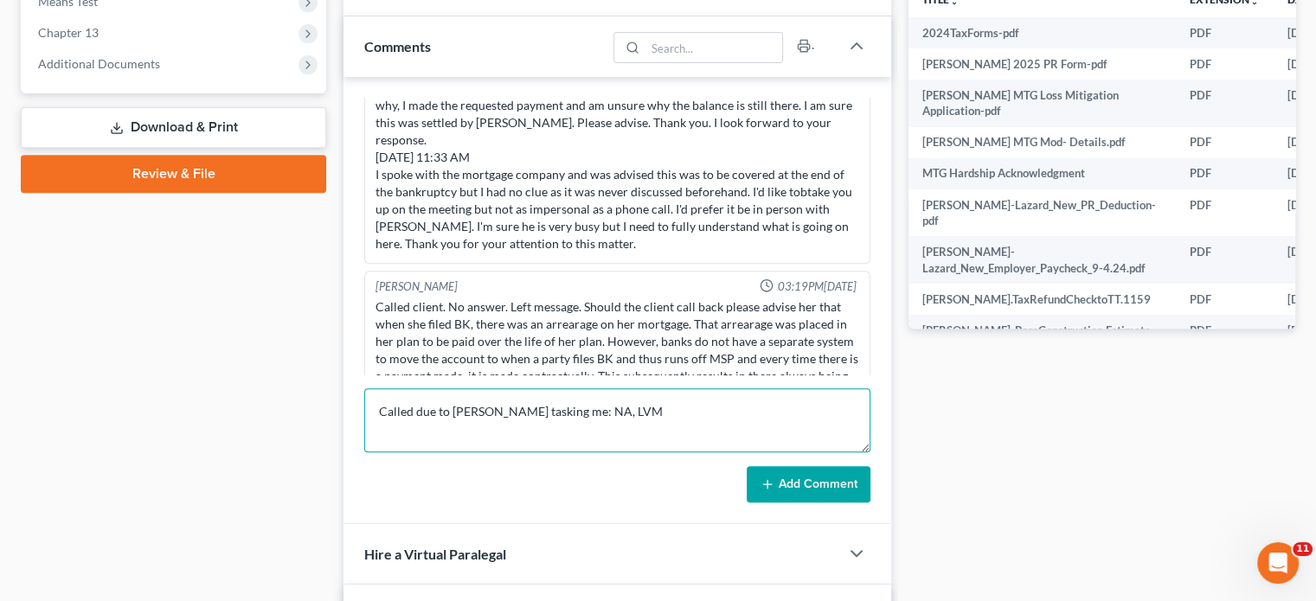
type textarea "Called due to [PERSON_NAME] tasking me: NA, LVM"
click at [803, 474] on button "Add Comment" at bounding box center [809, 484] width 124 height 36
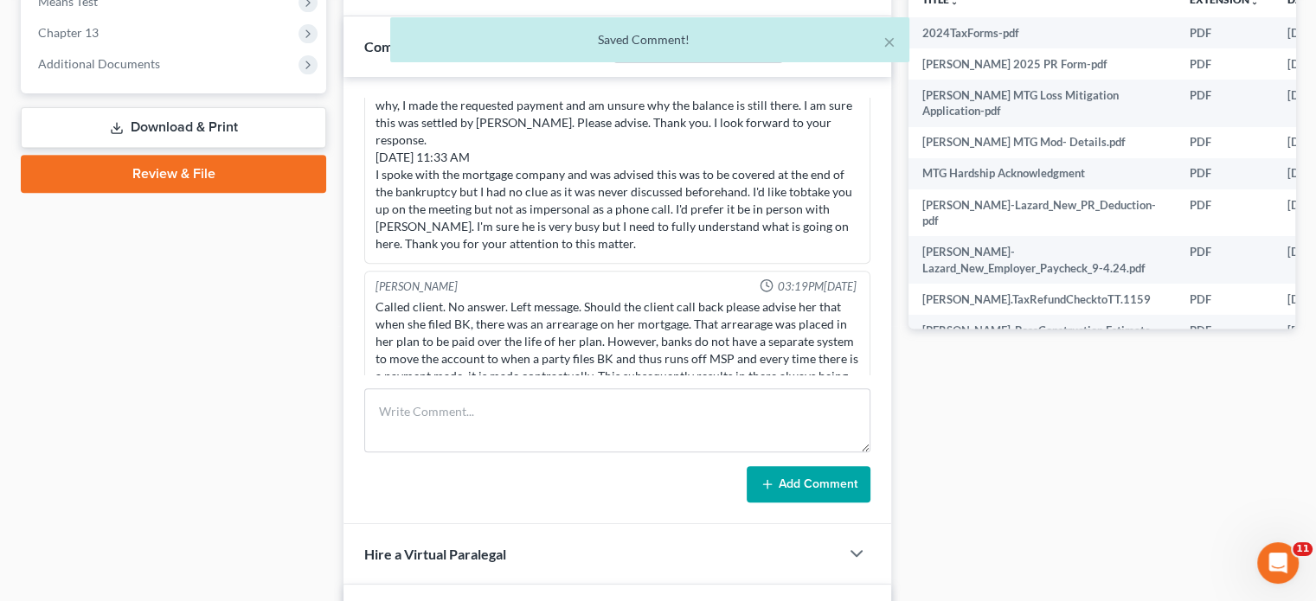
scroll to position [8447, 0]
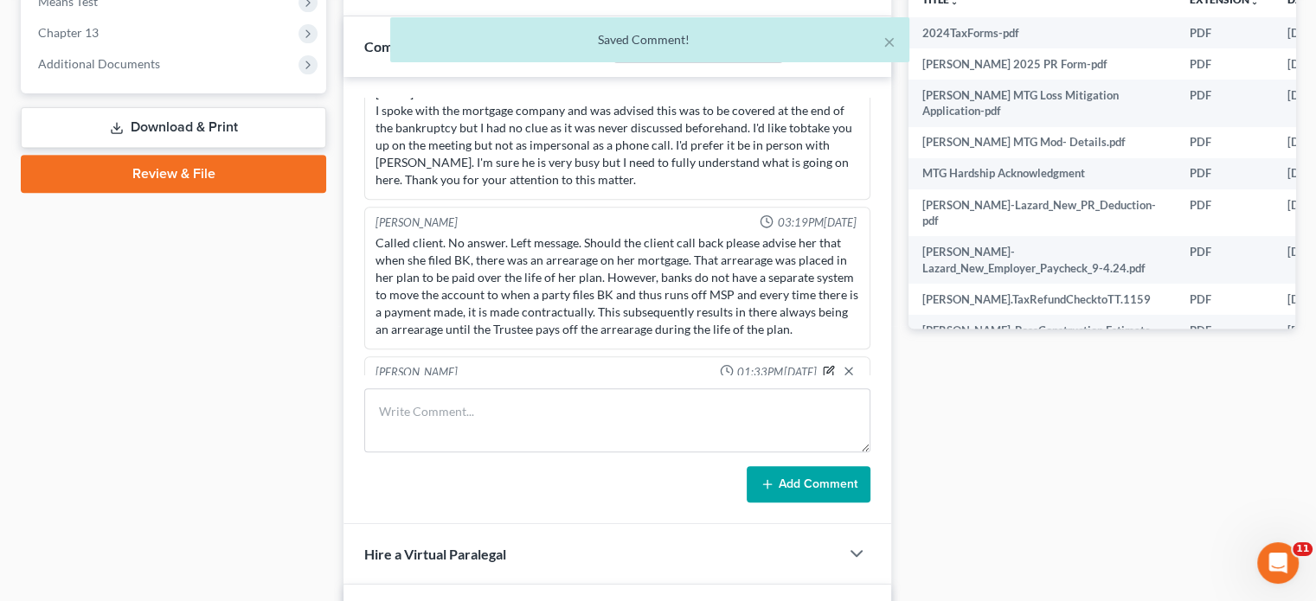
drag, startPoint x: 815, startPoint y: 333, endPoint x: 555, endPoint y: 501, distance: 309.9
click at [823, 365] on icon "button" at bounding box center [829, 371] width 12 height 12
click at [556, 385] on textarea "Called due to [PERSON_NAME] tasking me: NA, LVM" at bounding box center [618, 417] width 484 height 64
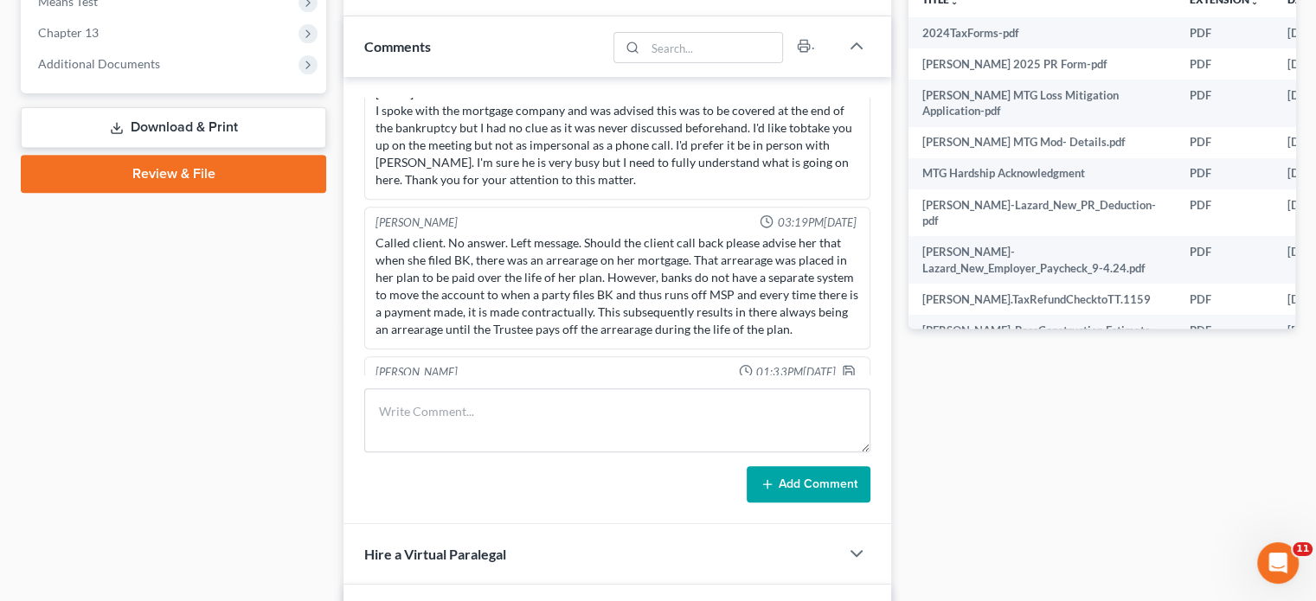
scroll to position [8449, 0]
type textarea "Called due to [PERSON_NAME] tasking me in regards to the above message: NA, LVM"
click at [842, 363] on icon "button" at bounding box center [849, 370] width 14 height 14
